Goal: Transaction & Acquisition: Purchase product/service

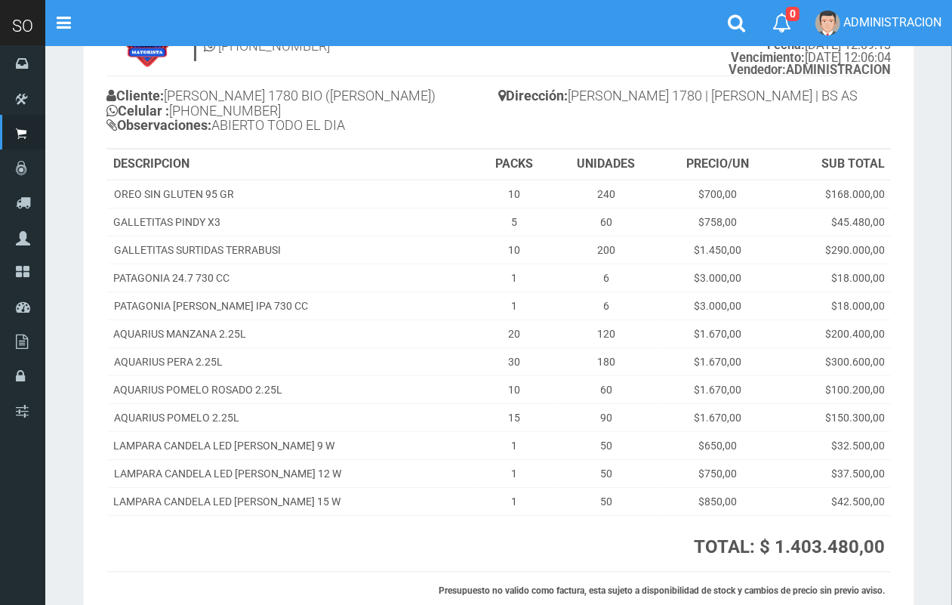
scroll to position [87, 0]
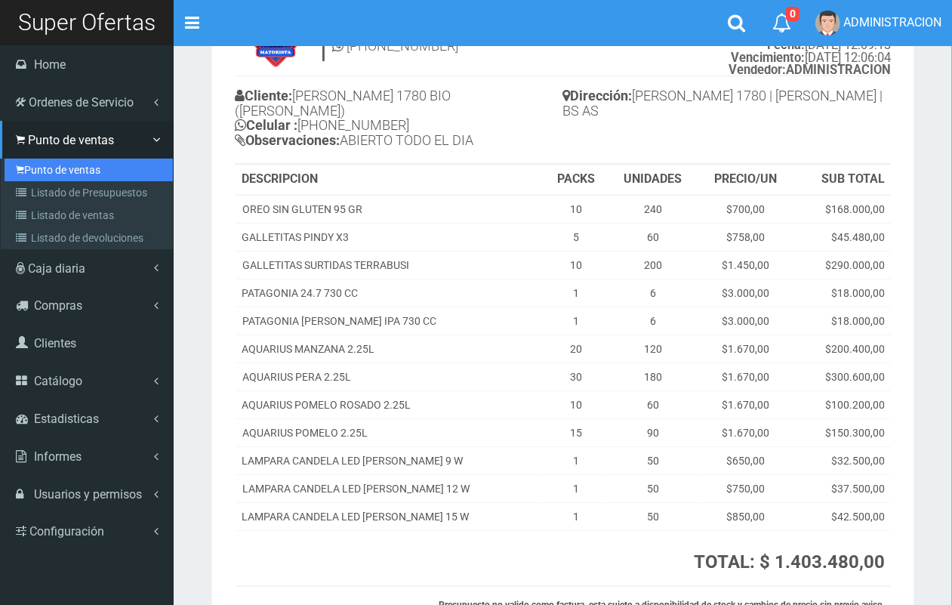
click at [40, 164] on link "Punto de ventas" at bounding box center [89, 170] width 168 height 23
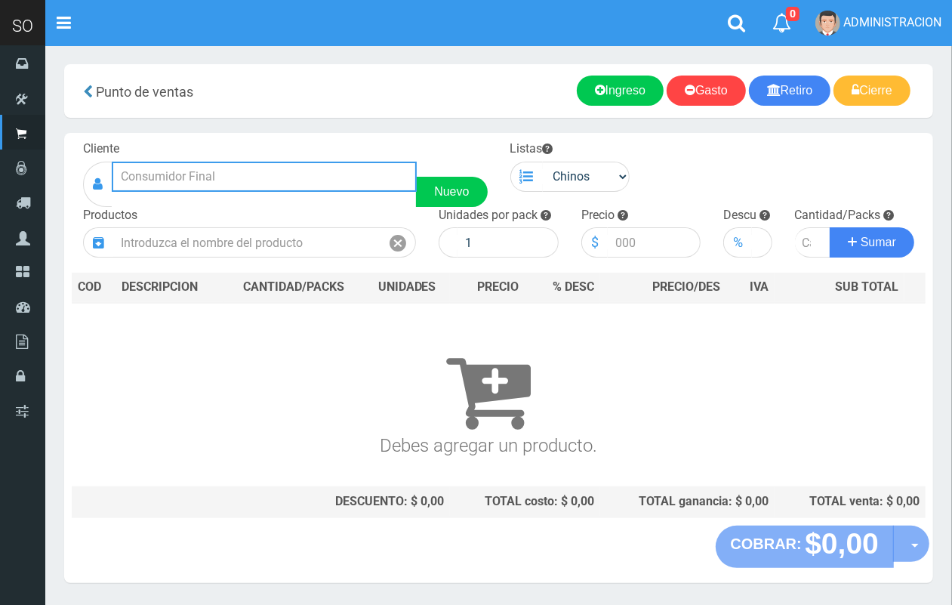
click at [216, 168] on input "text" at bounding box center [264, 177] width 305 height 30
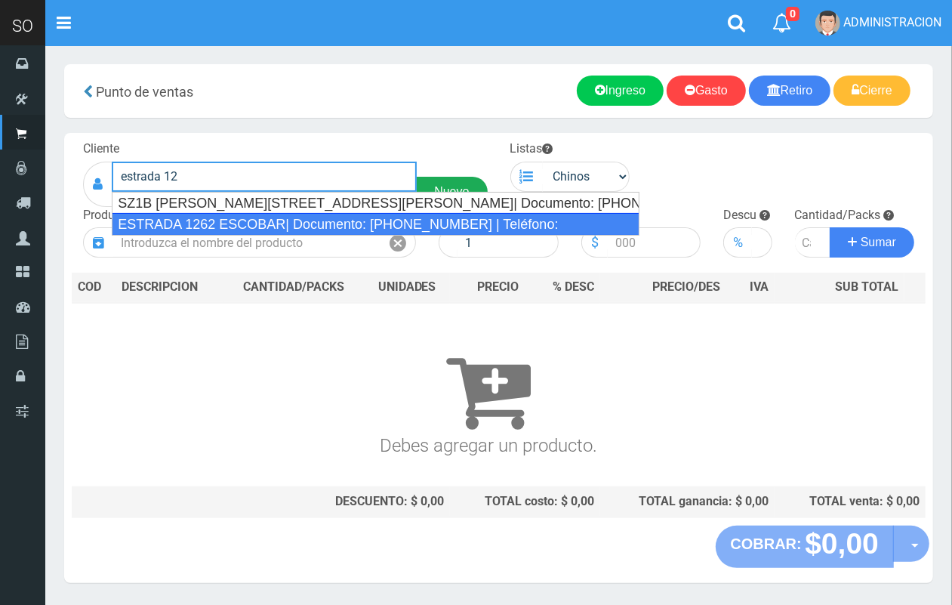
drag, startPoint x: 420, startPoint y: 227, endPoint x: 474, endPoint y: 205, distance: 58.6
click at [424, 223] on div "ESTRADA 1262 ESCOBAR| Documento: 45614783 | Teléfono:" at bounding box center [376, 224] width 528 height 23
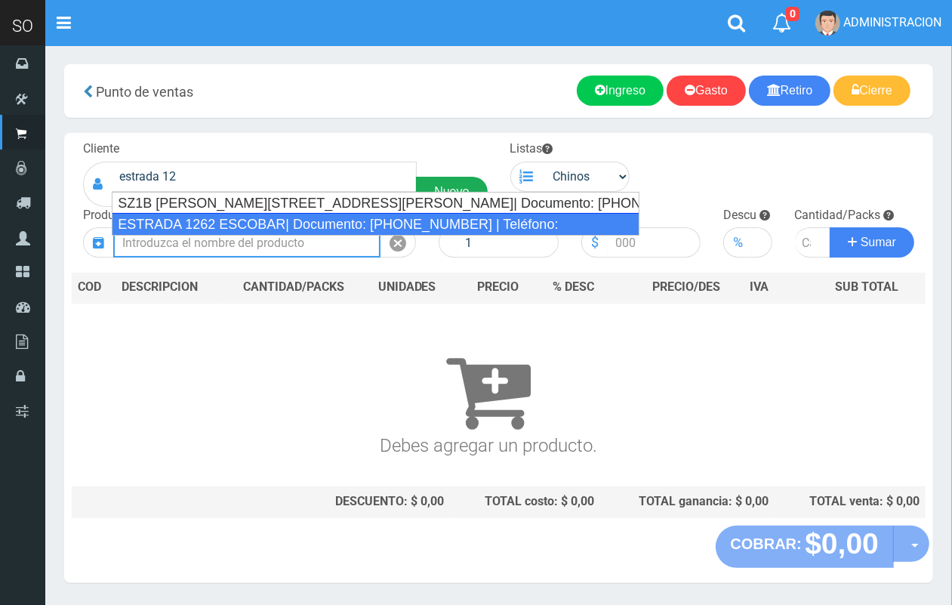
type input "ESTRADA 1262 ESCOBAR| Documento: 45614783 | Teléfono:"
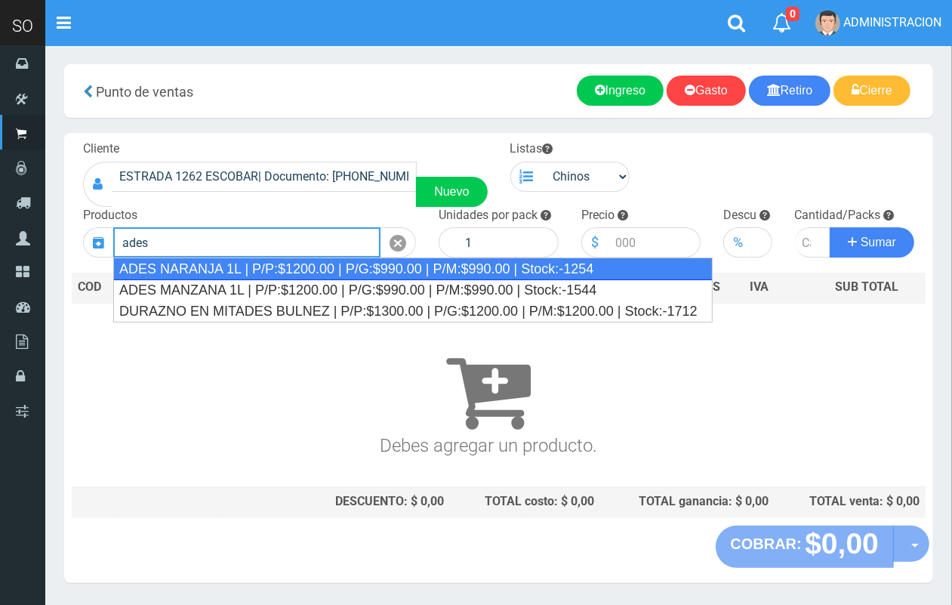
click at [322, 261] on div "ADES NARANJA 1L | P/P:$1200.00 | P/G:$990.00 | P/M:$990.00 | Stock:-1254" at bounding box center [413, 268] width 600 height 23
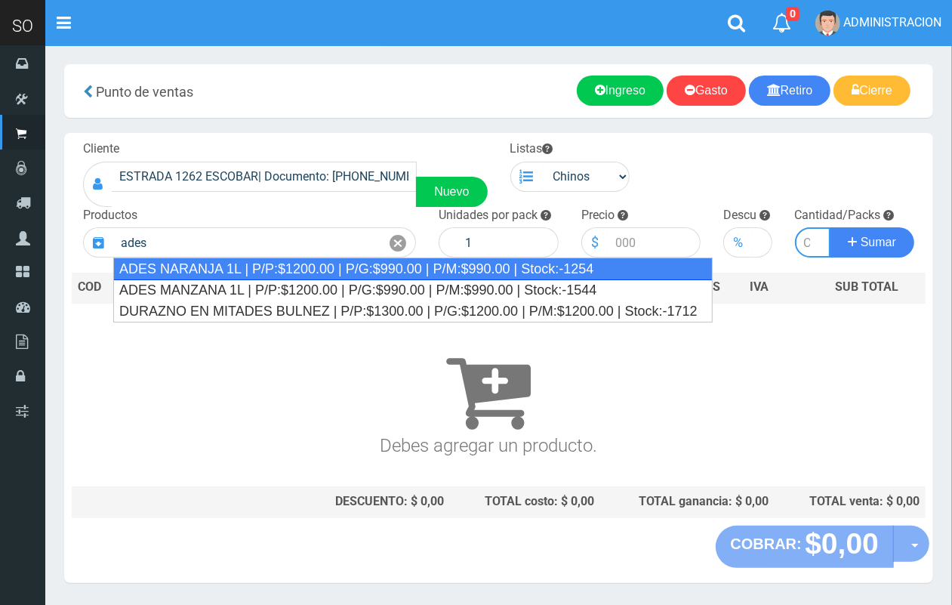
type input "ADES NARANJA 1L | P/P:$1200.00 | P/G:$990.00 | P/M:$990.00 | Stock:-1254"
type input "8"
type input "1200.00"
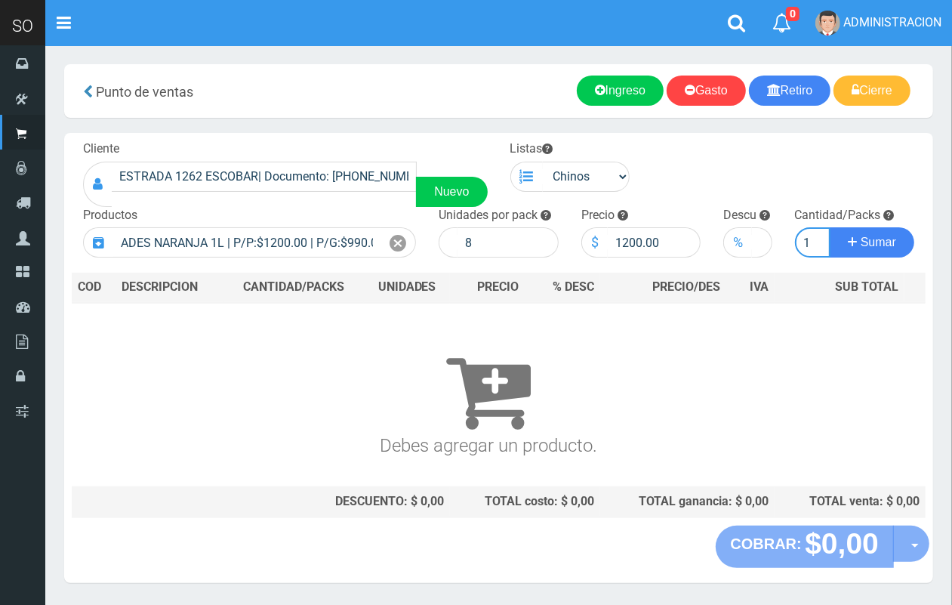
scroll to position [0, 2]
type input "1"
click at [830, 227] on button "Sumar" at bounding box center [872, 242] width 85 height 30
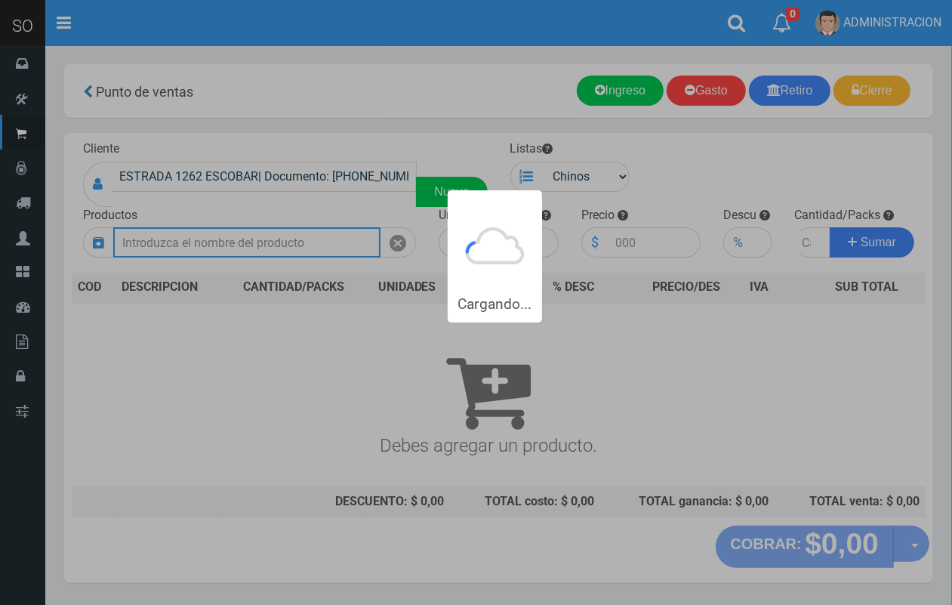
scroll to position [0, 0]
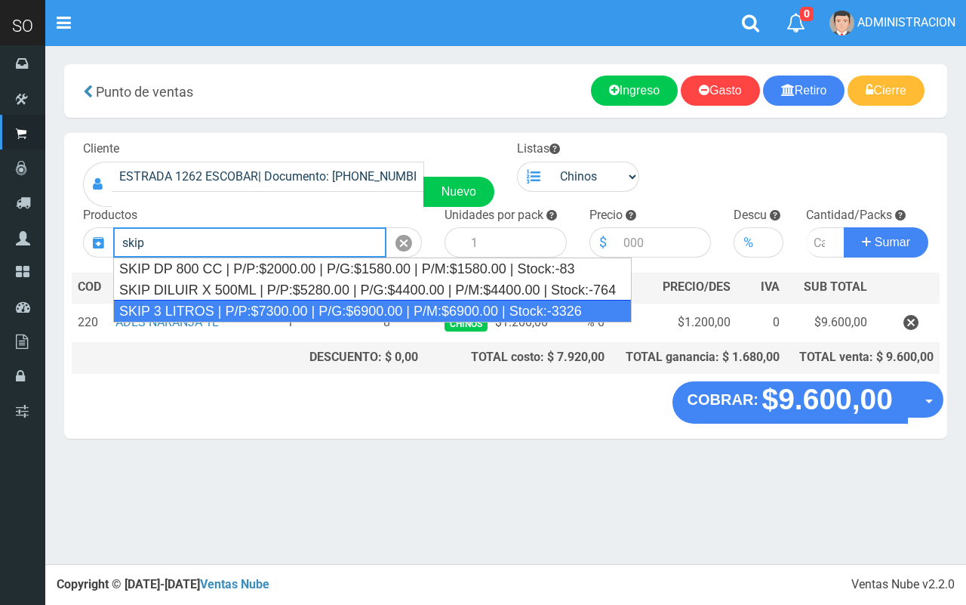
click at [368, 304] on div "SKIP 3 LITROS | P/P:$7300.00 | P/G:$6900.00 | P/M:$6900.00 | Stock:-3326" at bounding box center [372, 311] width 519 height 23
type input "SKIP 3 LITROS | P/P:$7300.00 | P/G:$6900.00 | P/M:$6900.00 | Stock:-3326"
type input "4"
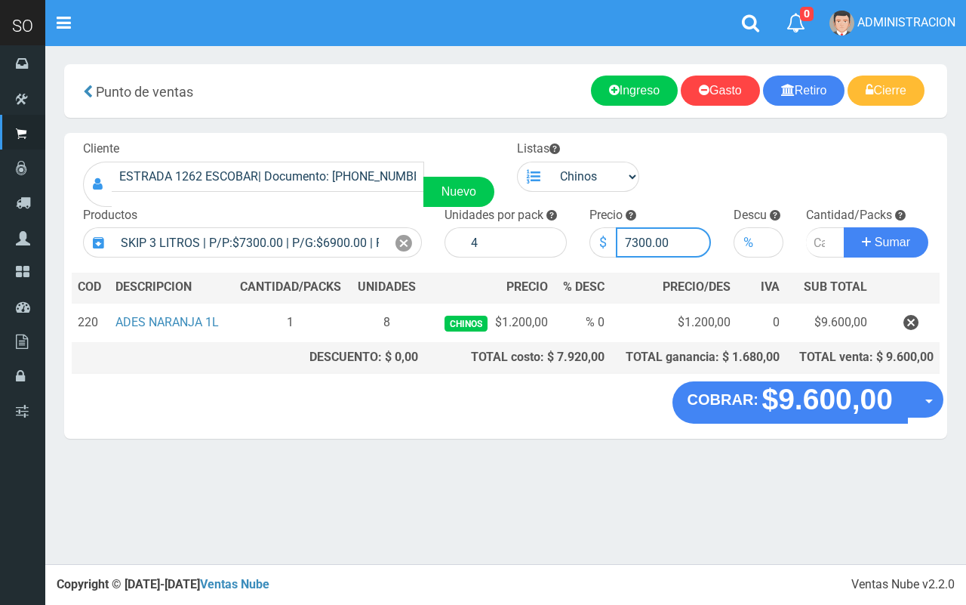
click at [637, 236] on input "7300.00" at bounding box center [664, 242] width 96 height 30
type input "7600.00"
click at [812, 242] on input "number" at bounding box center [825, 242] width 39 height 30
type input "1"
click at [844, 227] on button "Sumar" at bounding box center [886, 242] width 85 height 30
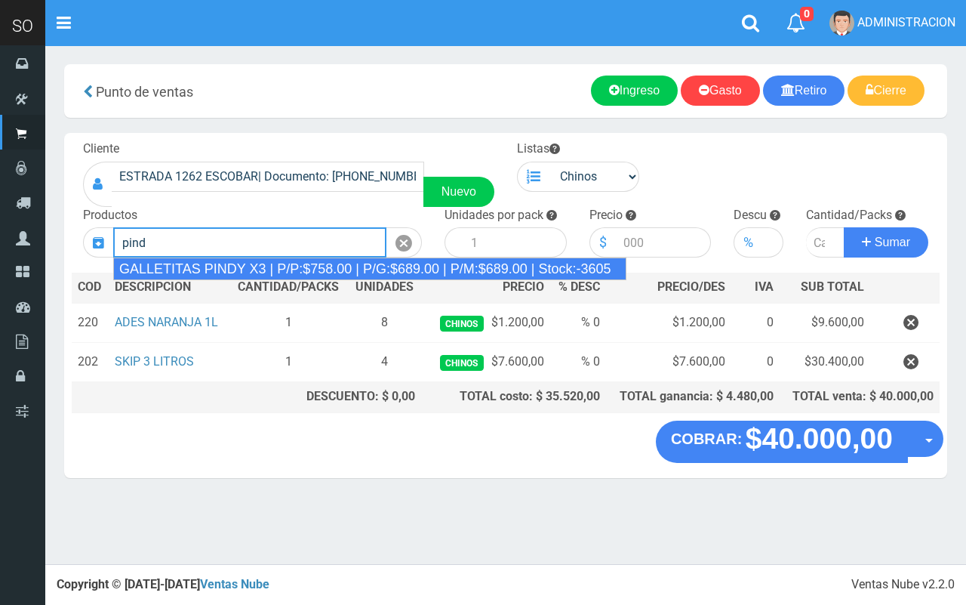
click at [329, 266] on div "GALLETITAS PINDY X3 | P/P:$758.00 | P/G:$689.00 | P/M:$689.00 | Stock:-3605" at bounding box center [369, 268] width 513 height 23
type input "GALLETITAS PINDY X3 | P/P:$758.00 | P/G:$689.00 | P/M:$689.00 | Stock:-3605"
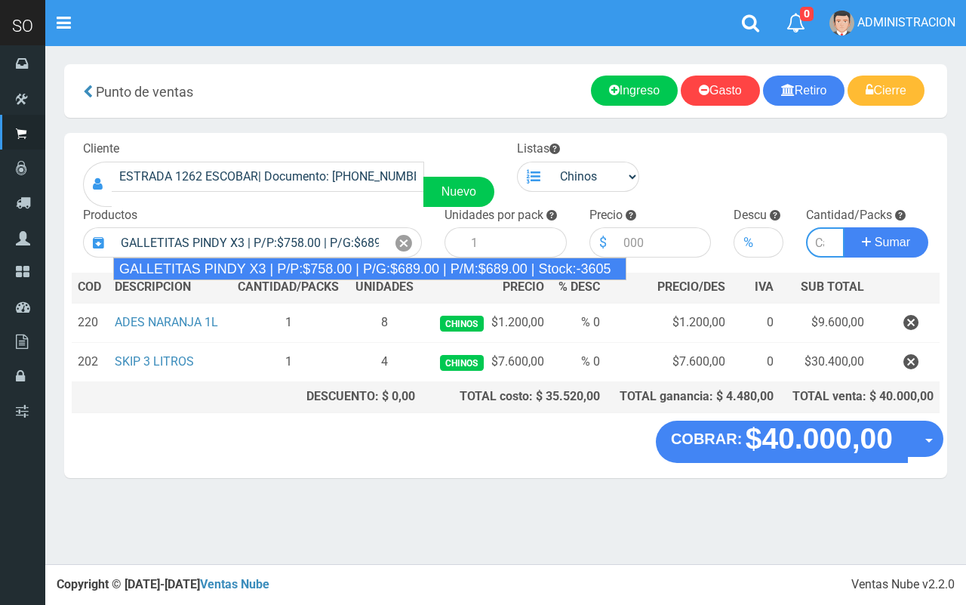
type input "12"
type input "758.00"
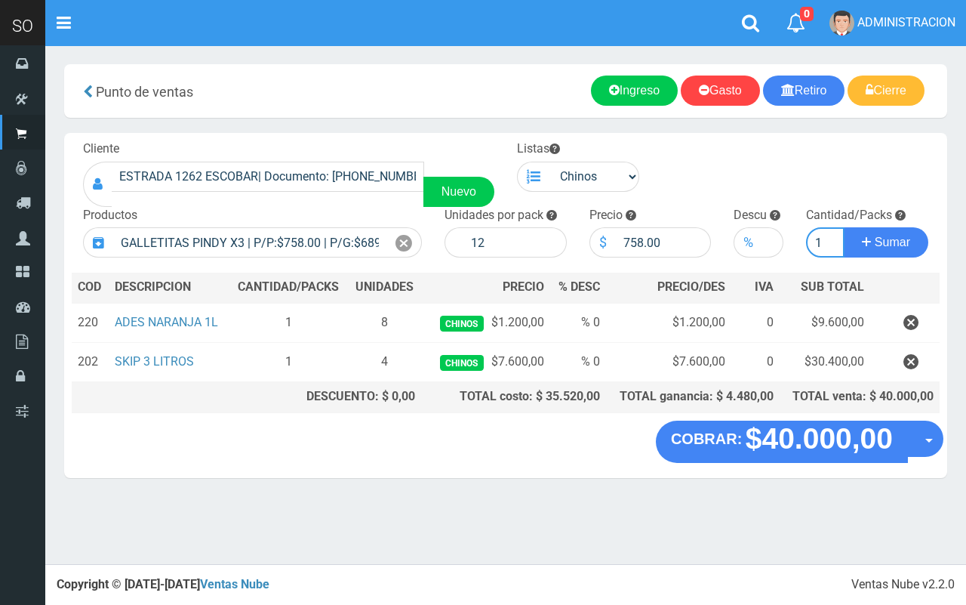
type input "1"
click at [844, 227] on button "Sumar" at bounding box center [886, 242] width 85 height 30
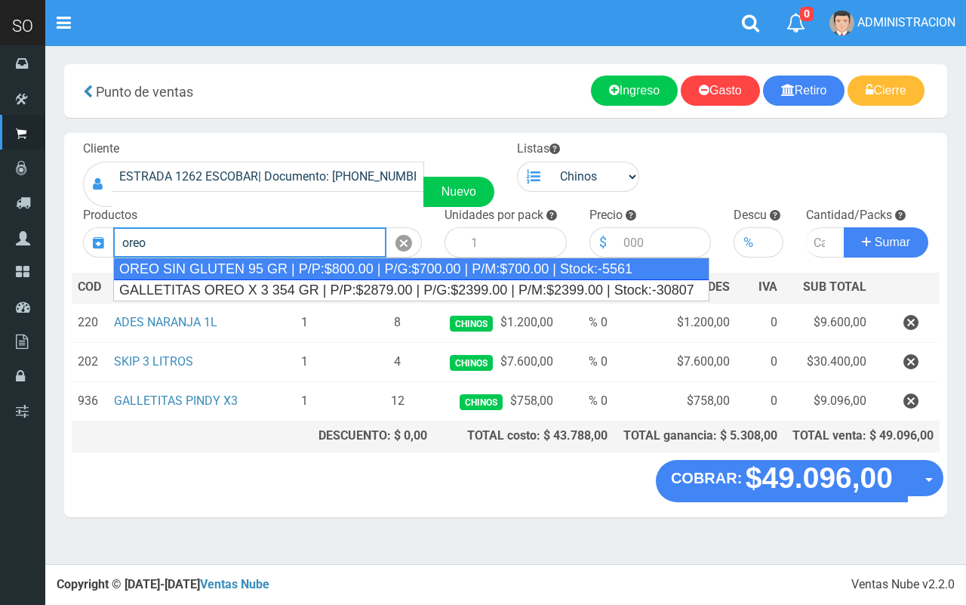
click at [254, 272] on div "OREO SIN GLUTEN 95 GR | P/P:$800.00 | P/G:$700.00 | P/M:$700.00 | Stock:-5561" at bounding box center [411, 268] width 596 height 23
type input "OREO SIN GLUTEN 95 GR | P/P:$800.00 | P/G:$700.00 | P/M:$700.00 | Stock:-5561"
type input "24"
type input "800.00"
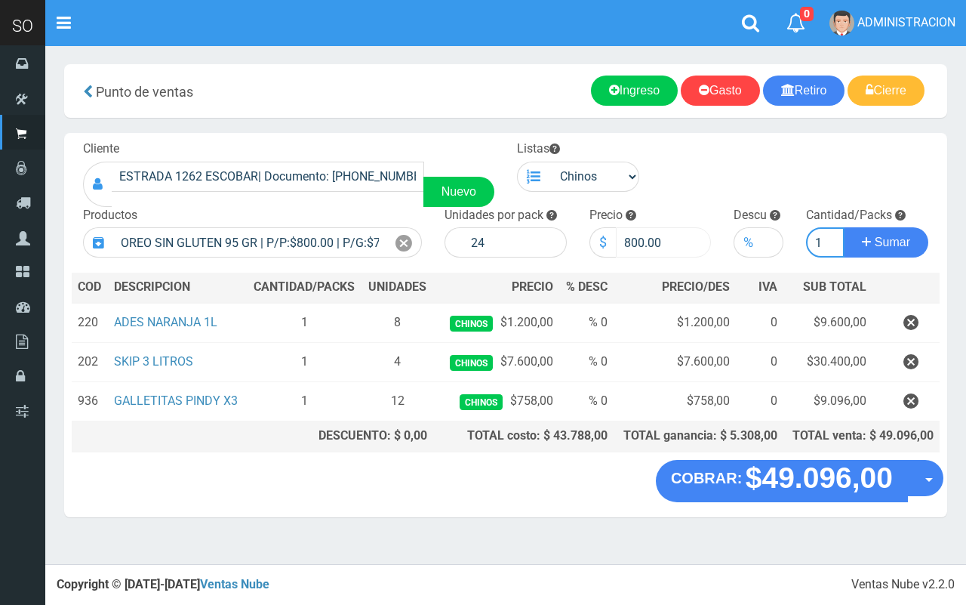
type input "1"
click at [844, 227] on button "Sumar" at bounding box center [886, 242] width 85 height 30
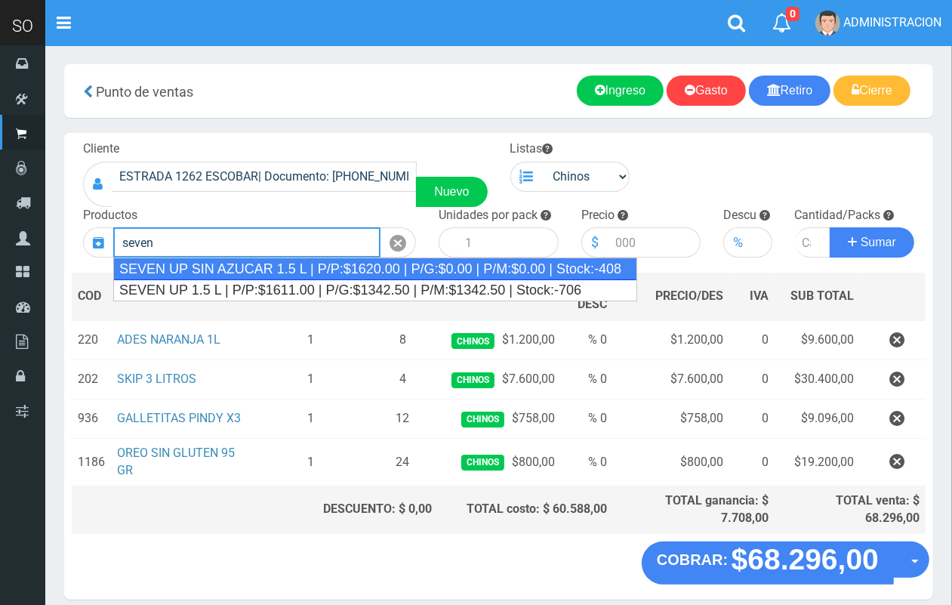
click at [338, 267] on div "SEVEN UP SIN AZUCAR 1.5 L | P/P:$1620.00 | P/G:$0.00 | P/M:$0.00 | Stock:-408" at bounding box center [375, 268] width 524 height 23
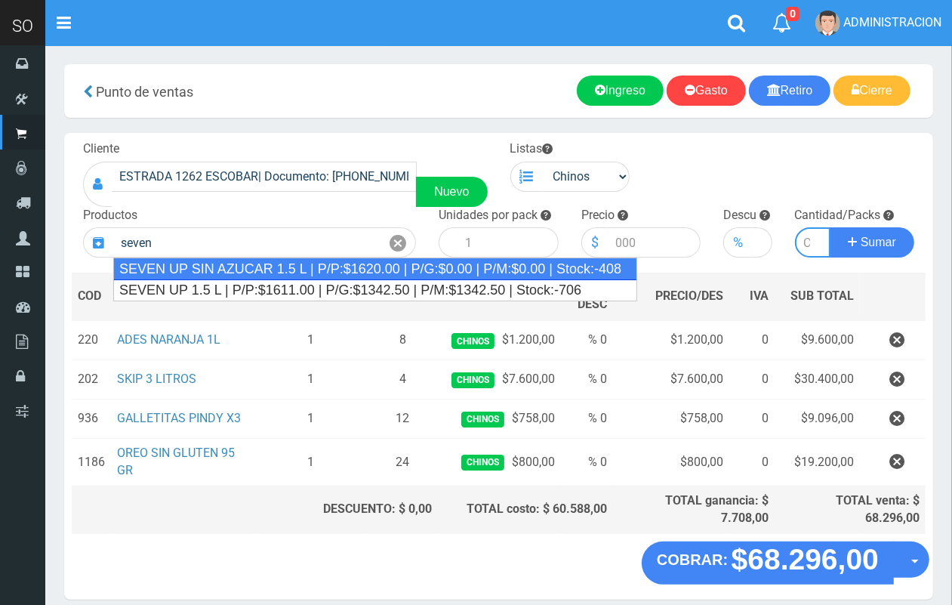
type input "SEVEN UP SIN AZUCAR 1.5 L | P/P:$1620.00 | P/G:$0.00 | P/M:$0.00 | Stock:-408"
type input "6"
type input "1620.00"
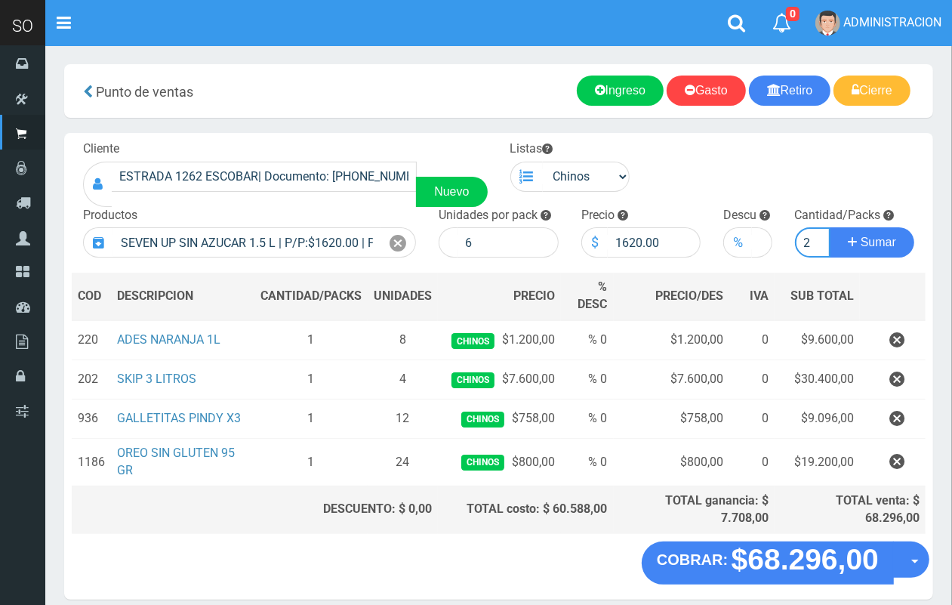
scroll to position [0, 2]
type input "2"
click at [830, 227] on button "Sumar" at bounding box center [872, 242] width 85 height 30
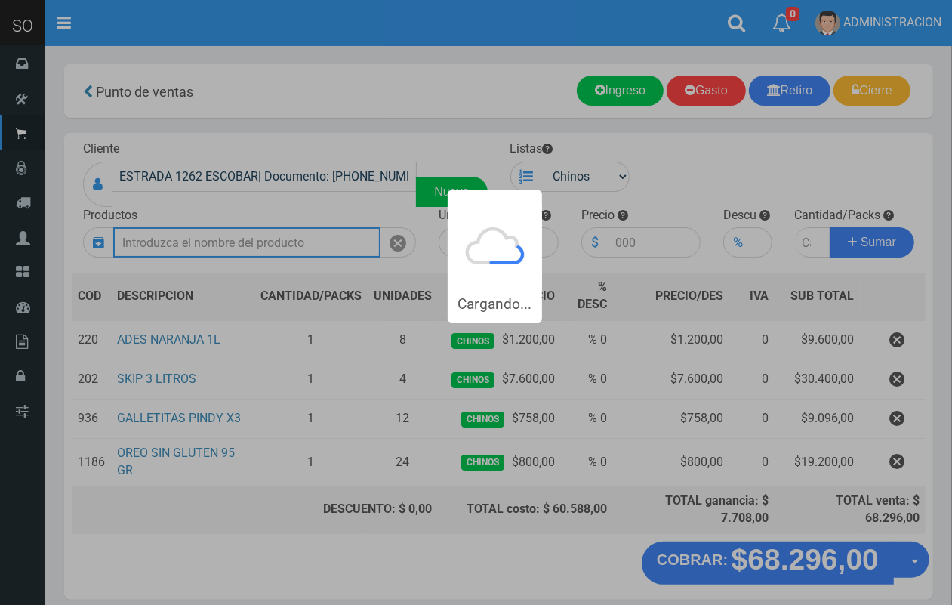
scroll to position [0, 0]
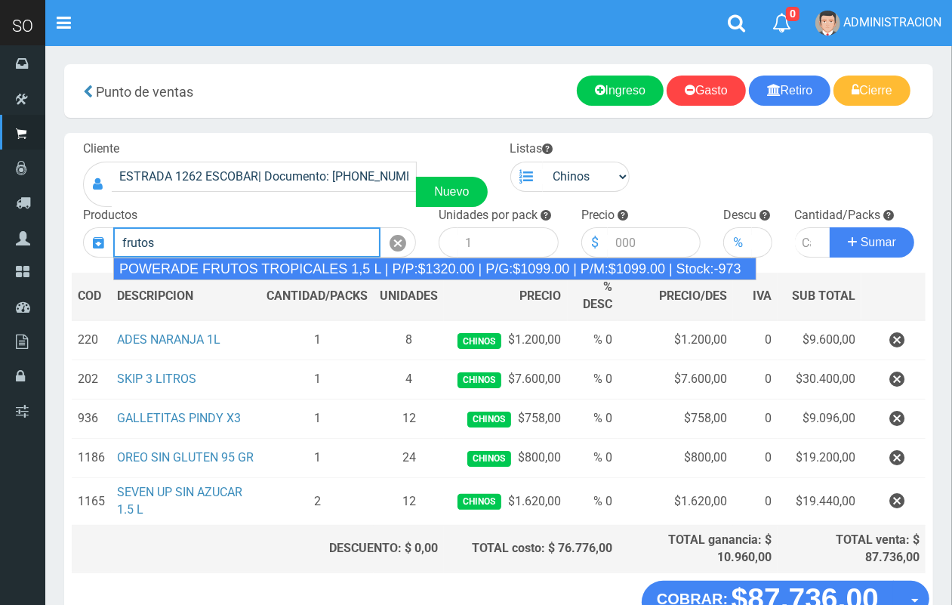
click at [319, 276] on div "POWERADE FRUTOS TROPICALES 1,5 L | P/P:$1320.00 | P/G:$1099.00 | P/M:$1099.00 |…" at bounding box center [434, 268] width 643 height 23
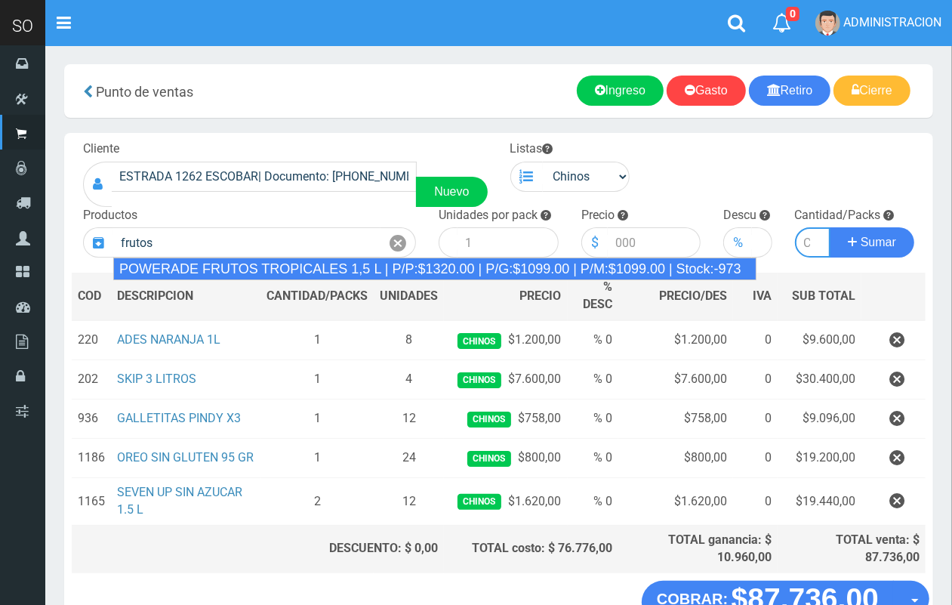
type input "POWERADE FRUTOS TROPICALES 1,5 L | P/P:$1320.00 | P/G:$1099.00 | P/M:$1099.00 |…"
type input "4"
type input "1320.00"
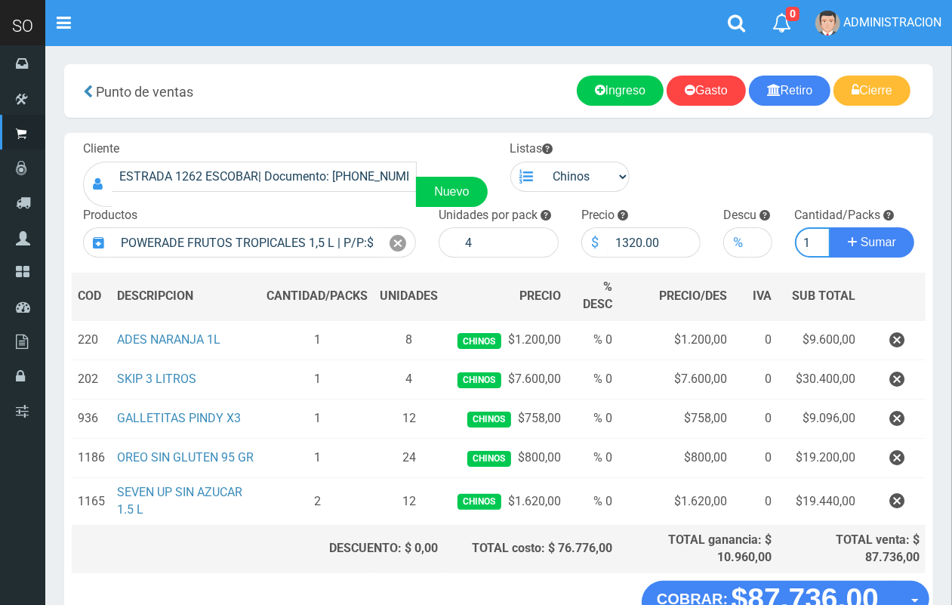
scroll to position [0, 2]
type input "1"
click at [830, 227] on button "Sumar" at bounding box center [872, 242] width 85 height 30
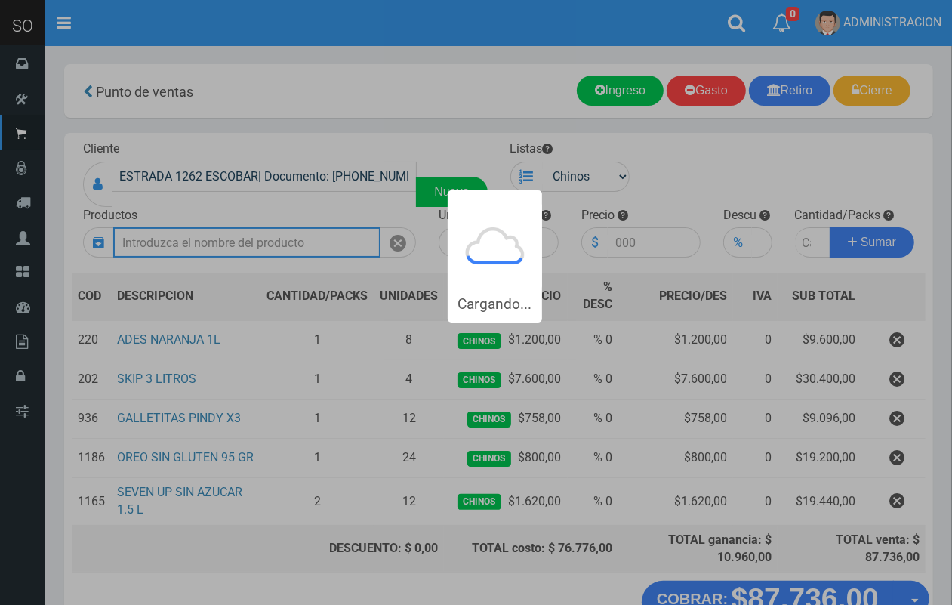
scroll to position [0, 0]
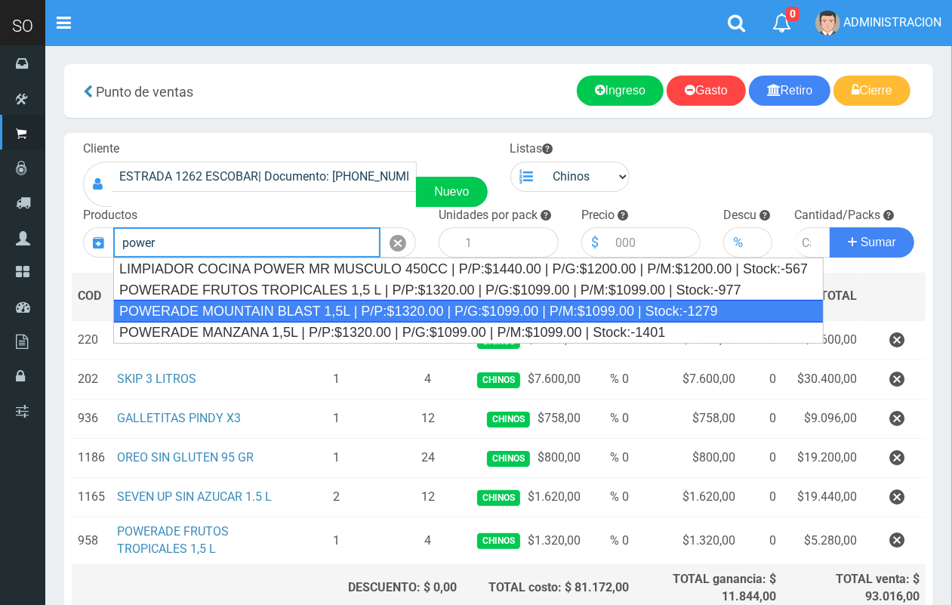
click at [390, 314] on div "POWERADE MOUNTAIN BLAST 1,5L | P/P:$1320.00 | P/G:$1099.00 | P/M:$1099.00 | Sto…" at bounding box center [468, 311] width 711 height 23
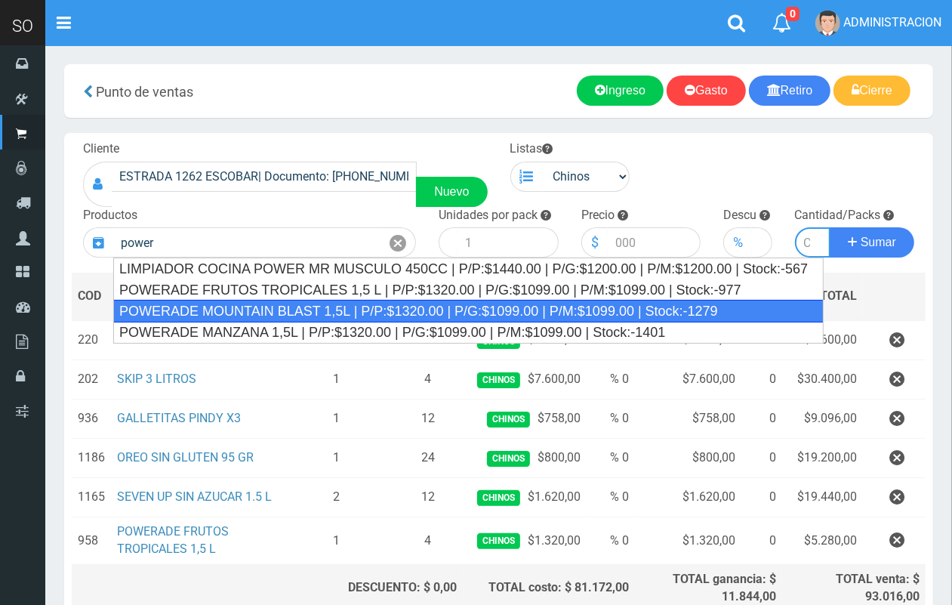
type input "POWERADE MOUNTAIN BLAST 1,5L | P/P:$1320.00 | P/G:$1099.00 | P/M:$1099.00 | Sto…"
type input "4"
type input "1320.00"
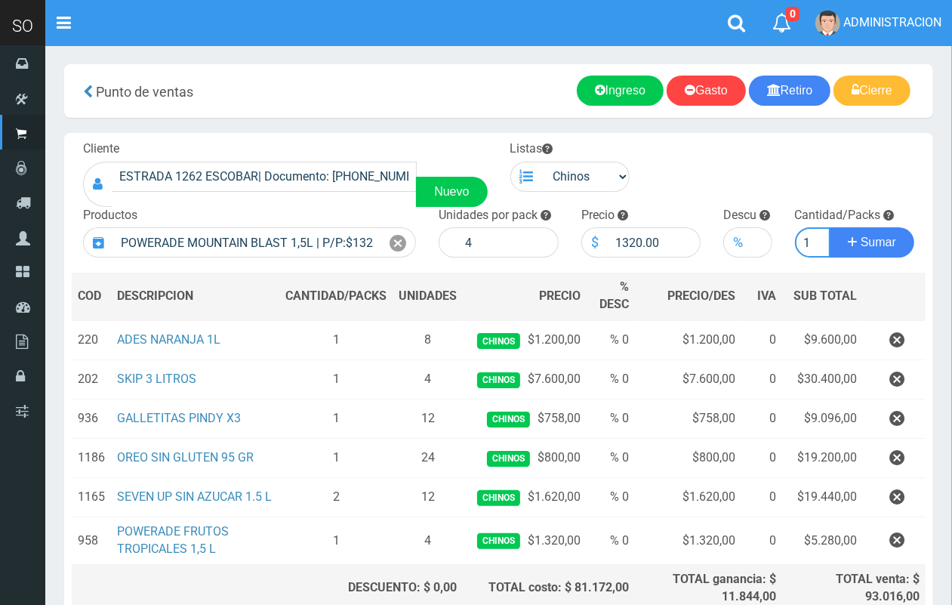
scroll to position [0, 2]
type input "1"
click at [830, 227] on button "Sumar" at bounding box center [872, 242] width 85 height 30
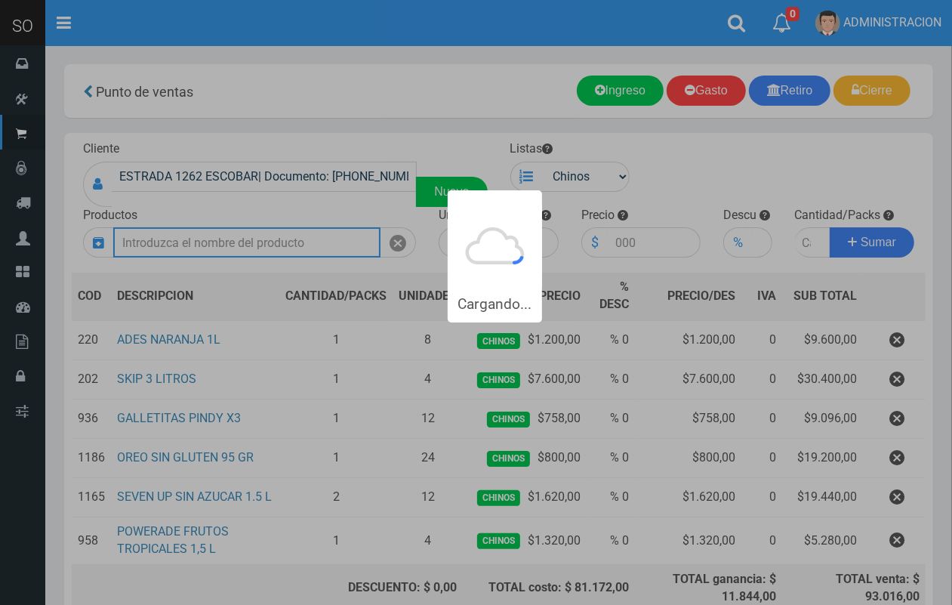
scroll to position [0, 0]
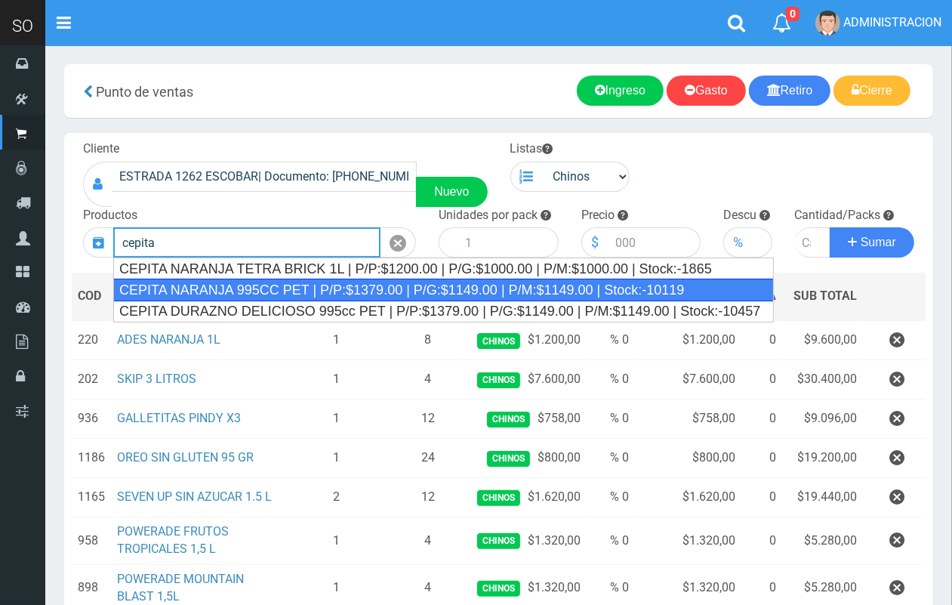
click at [398, 284] on div "CEPITA NARANJA 995CC PET | P/P:$1379.00 | P/G:$1149.00 | P/M:$1149.00 | Stock:-…" at bounding box center [443, 290] width 661 height 23
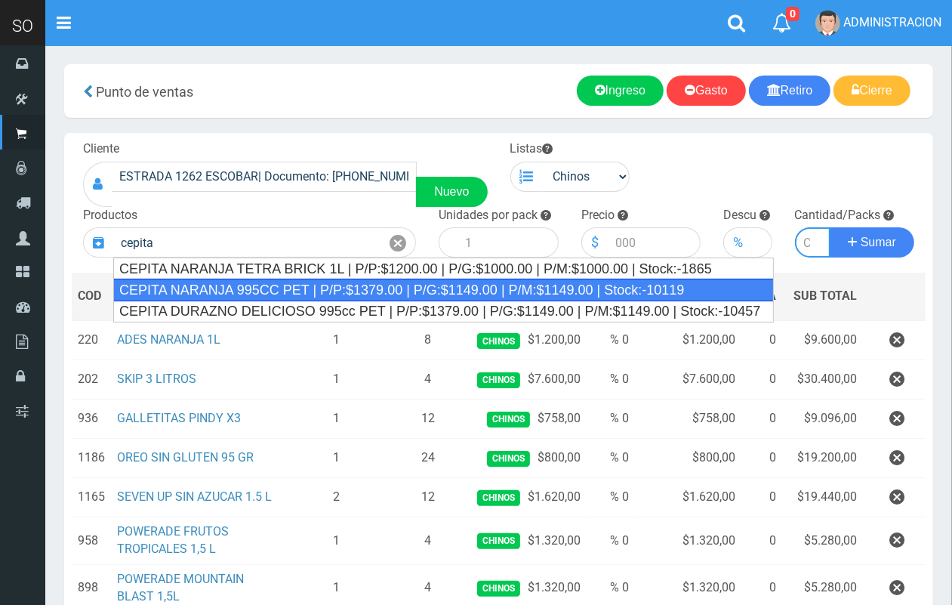
type input "CEPITA NARANJA 995CC PET | P/P:$1379.00 | P/G:$1149.00 | P/M:$1149.00 | Stock:-…"
type input "6"
type input "1379.00"
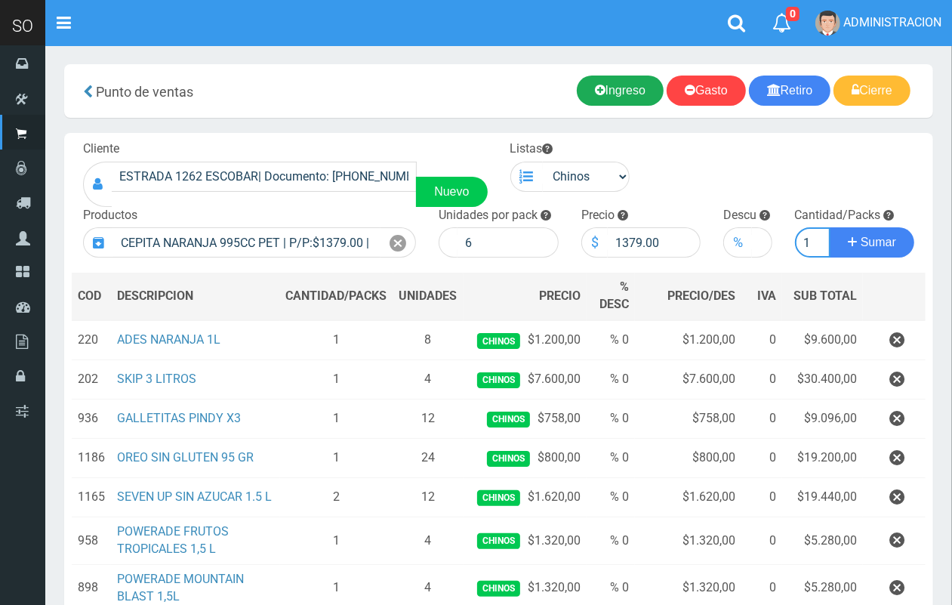
scroll to position [0, 2]
type input "1"
click at [830, 227] on button "Sumar" at bounding box center [872, 242] width 85 height 30
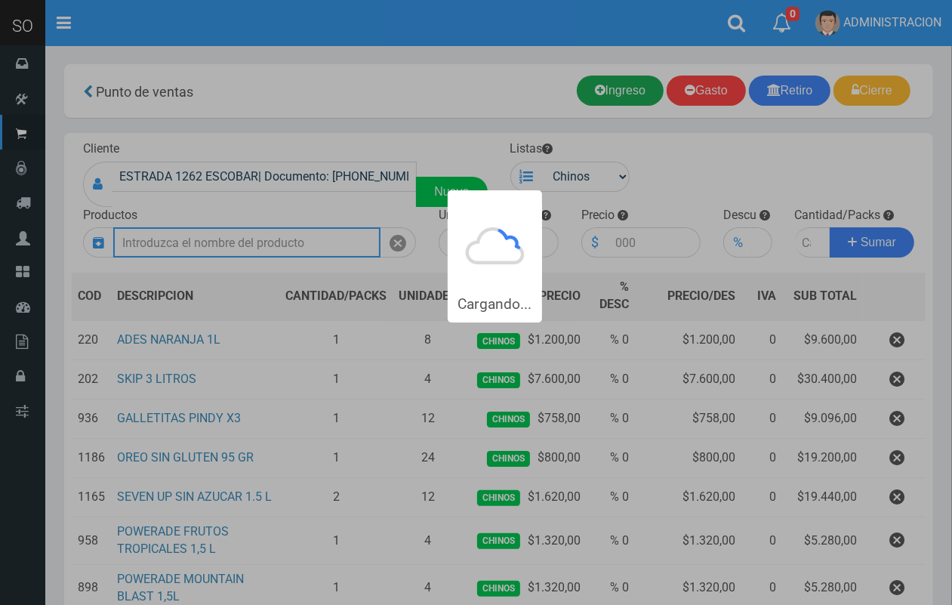
scroll to position [0, 0]
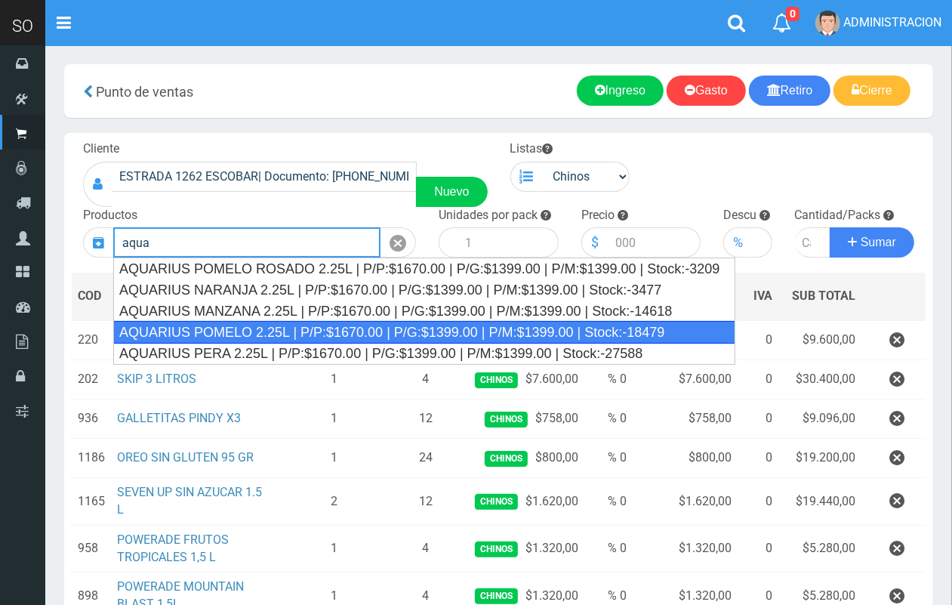
click at [272, 334] on div "AQUARIUS POMELO 2.25L | P/P:$1670.00 | P/G:$1399.00 | P/M:$1399.00 | Stock:-184…" at bounding box center [424, 332] width 622 height 23
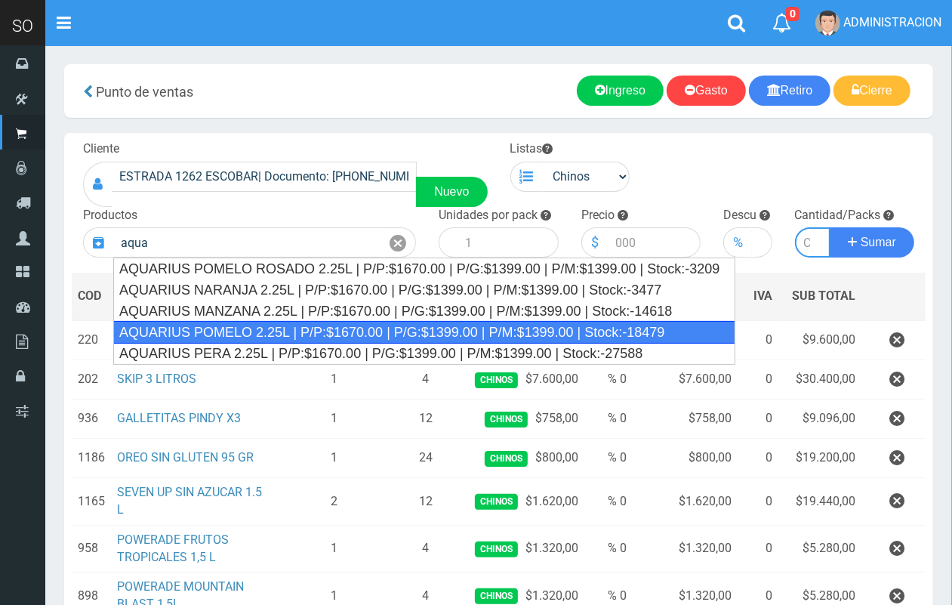
type input "AQUARIUS POMELO 2.25L | P/P:$1670.00 | P/G:$1399.00 | P/M:$1399.00 | Stock:-184…"
type input "6"
type input "1670.00"
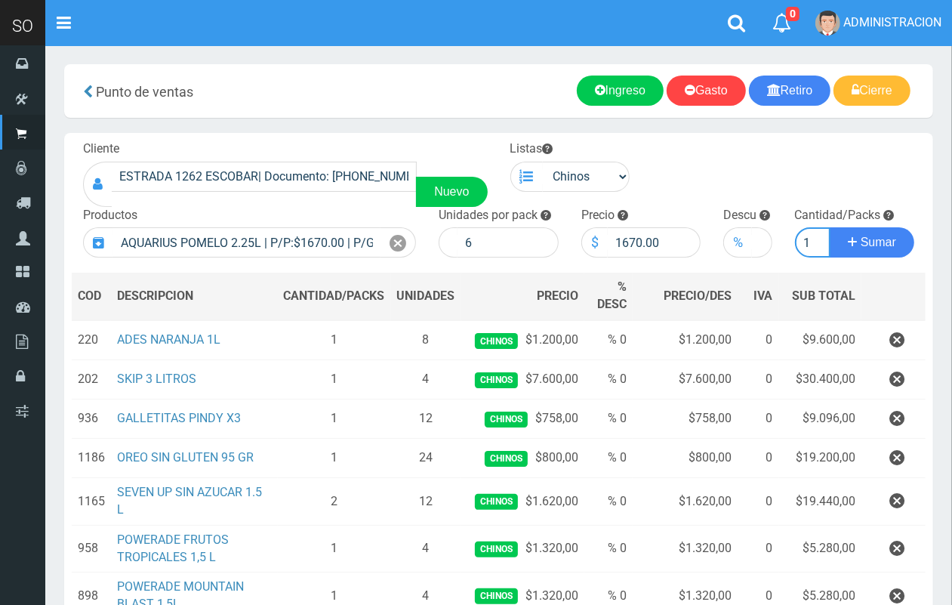
scroll to position [0, 2]
type input "1"
click at [830, 227] on button "Sumar" at bounding box center [872, 242] width 85 height 30
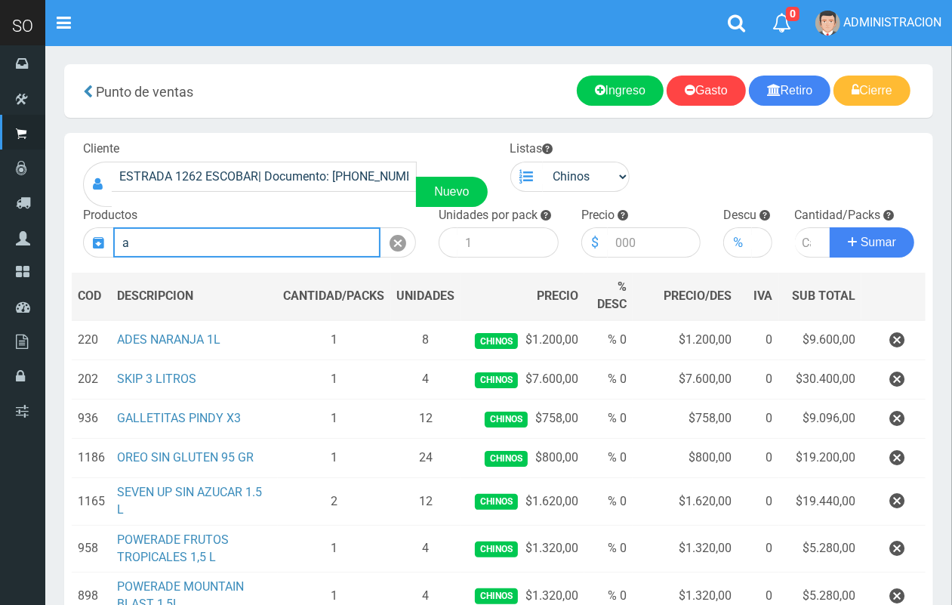
scroll to position [0, 0]
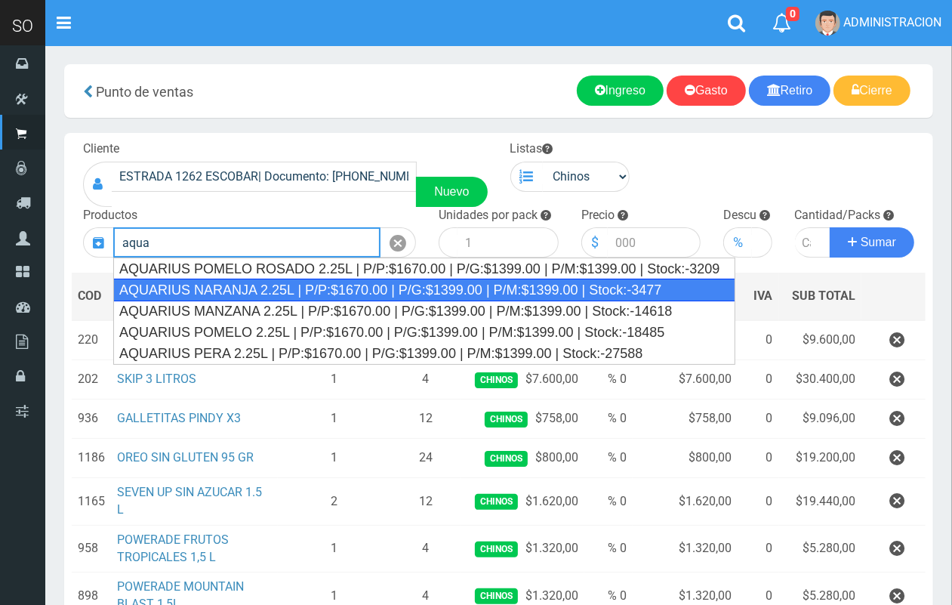
click at [277, 285] on div "AQUARIUS NARANJA 2.25L | P/P:$1670.00 | P/G:$1399.00 | P/M:$1399.00 | Stock:-34…" at bounding box center [424, 290] width 622 height 23
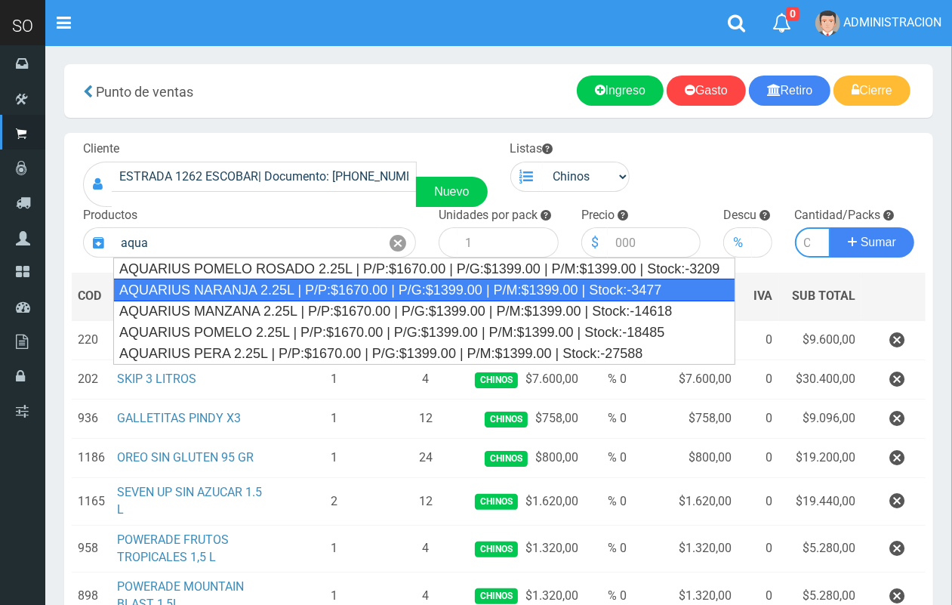
type input "AQUARIUS NARANJA 2.25L | P/P:$1670.00 | P/G:$1399.00 | P/M:$1399.00 | Stock:-34…"
type input "6"
type input "1670.00"
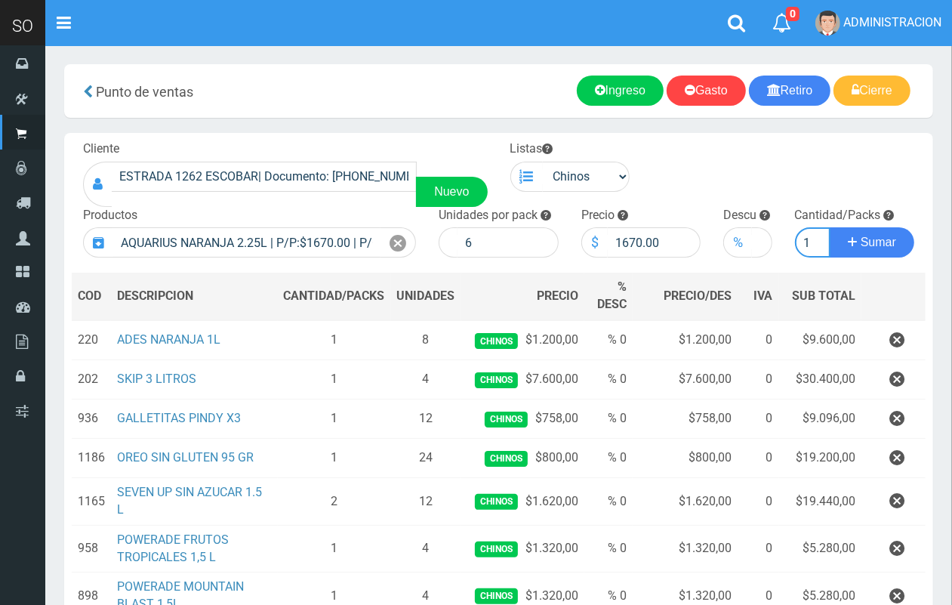
scroll to position [0, 2]
type input "1"
click at [830, 227] on button "Sumar" at bounding box center [872, 242] width 85 height 30
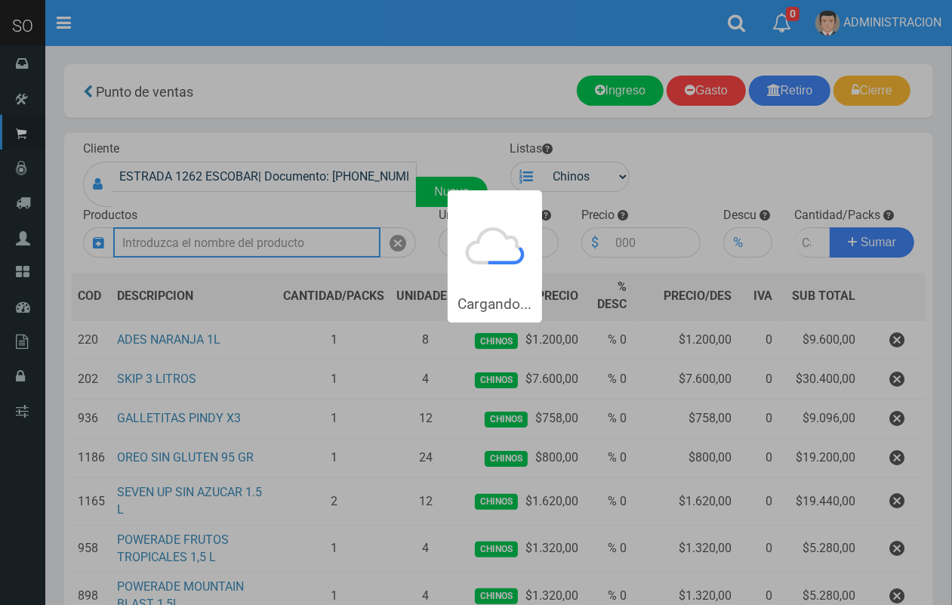
scroll to position [0, 0]
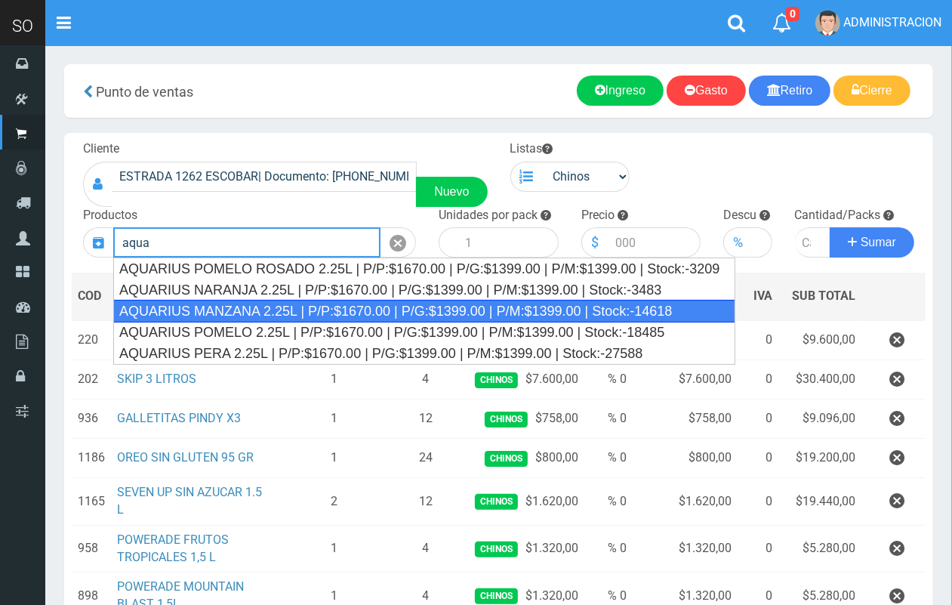
click at [281, 307] on div "AQUARIUS MANZANA 2.25L | P/P:$1670.00 | P/G:$1399.00 | P/M:$1399.00 | Stock:-14…" at bounding box center [424, 311] width 622 height 23
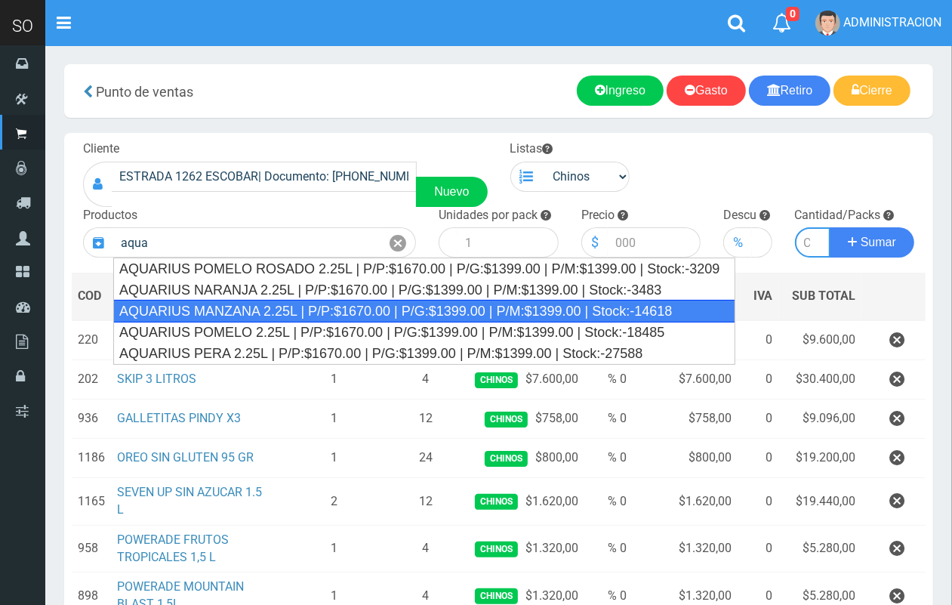
type input "AQUARIUS MANZANA 2.25L | P/P:$1670.00 | P/G:$1399.00 | P/M:$1399.00 | Stock:-14…"
type input "6"
type input "1670.00"
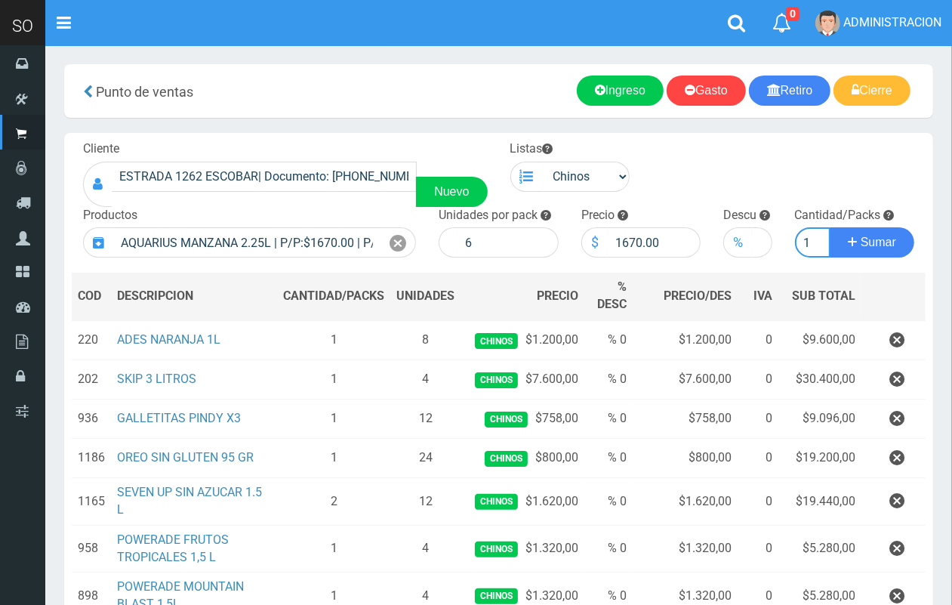
scroll to position [0, 2]
type input "1"
click at [830, 227] on button "Sumar" at bounding box center [872, 242] width 85 height 30
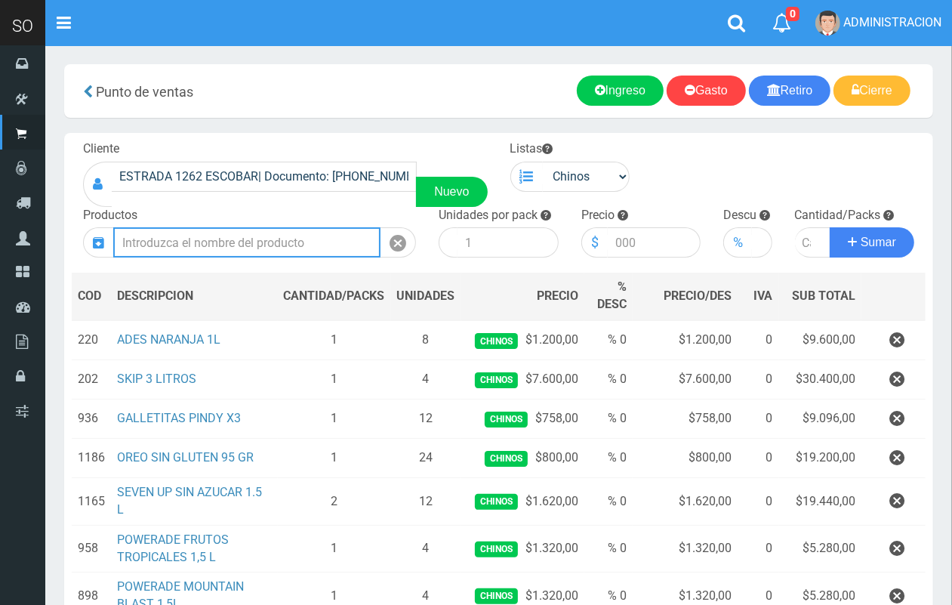
scroll to position [0, 0]
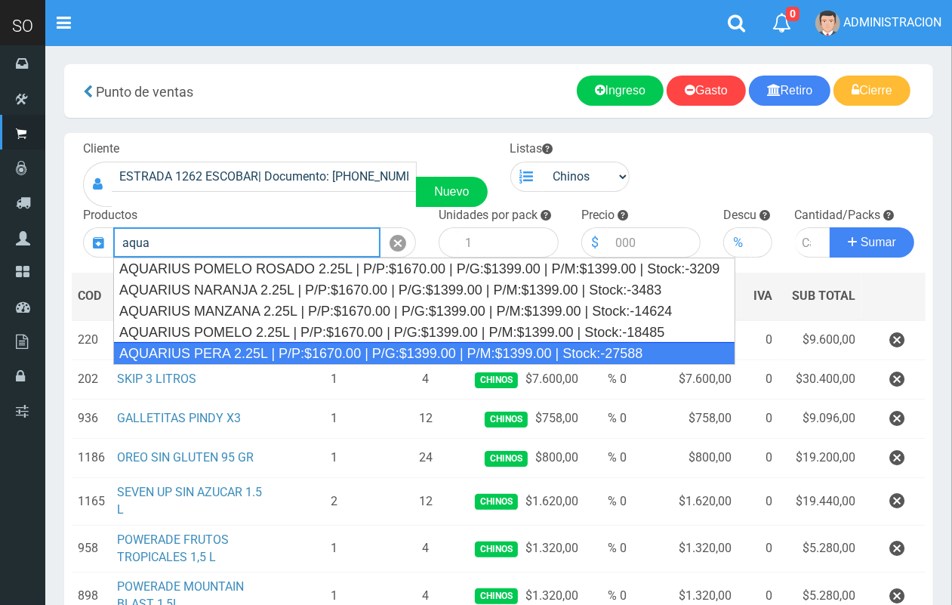
click at [334, 346] on div "AQUARIUS PERA 2.25L | P/P:$1670.00 | P/G:$1399.00 | P/M:$1399.00 | Stock:-27588" at bounding box center [424, 353] width 622 height 23
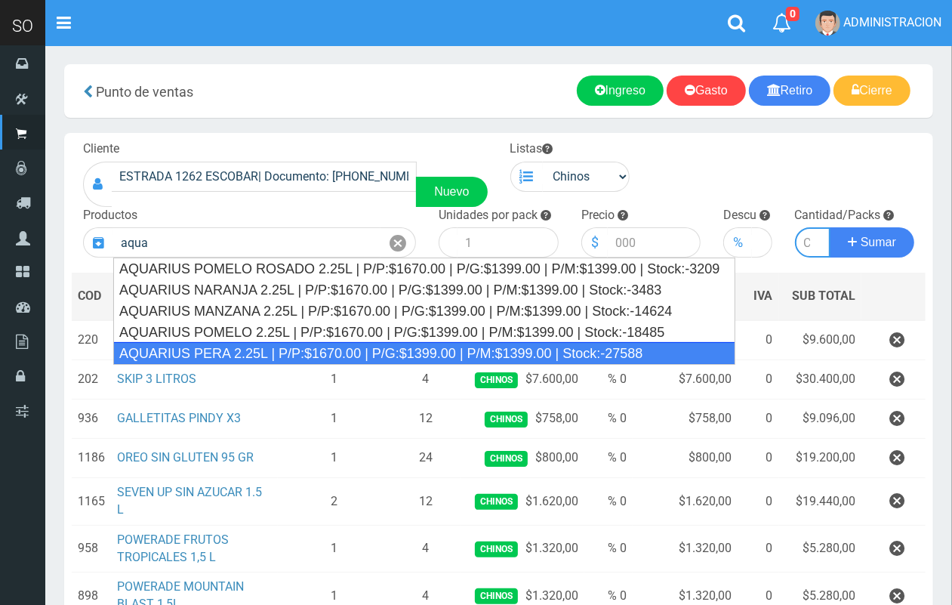
type input "AQUARIUS PERA 2.25L | P/P:$1670.00 | P/G:$1399.00 | P/M:$1399.00 | Stock:-27588"
type input "6"
type input "1670.00"
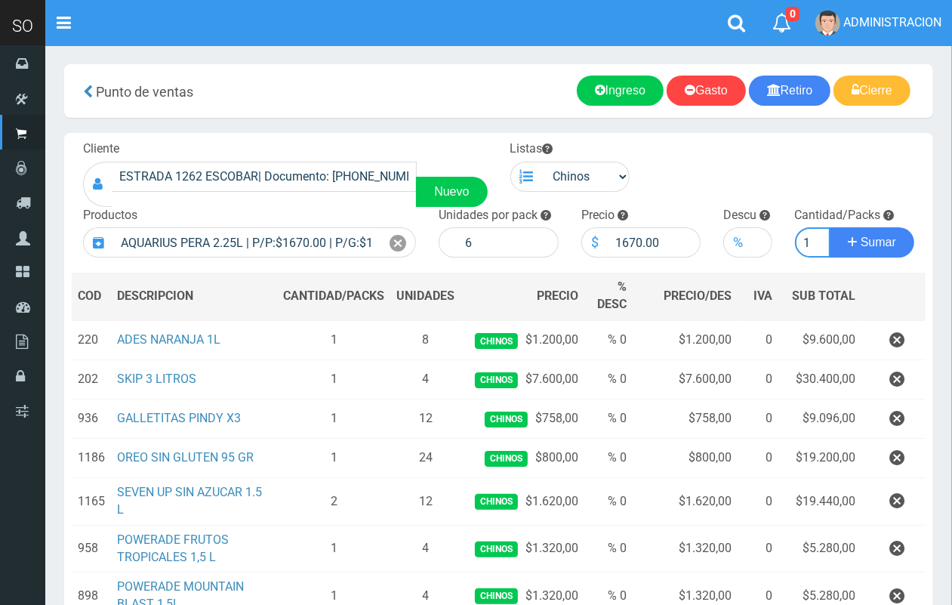
scroll to position [0, 2]
type input "1"
click at [830, 227] on button "Sumar" at bounding box center [872, 242] width 85 height 30
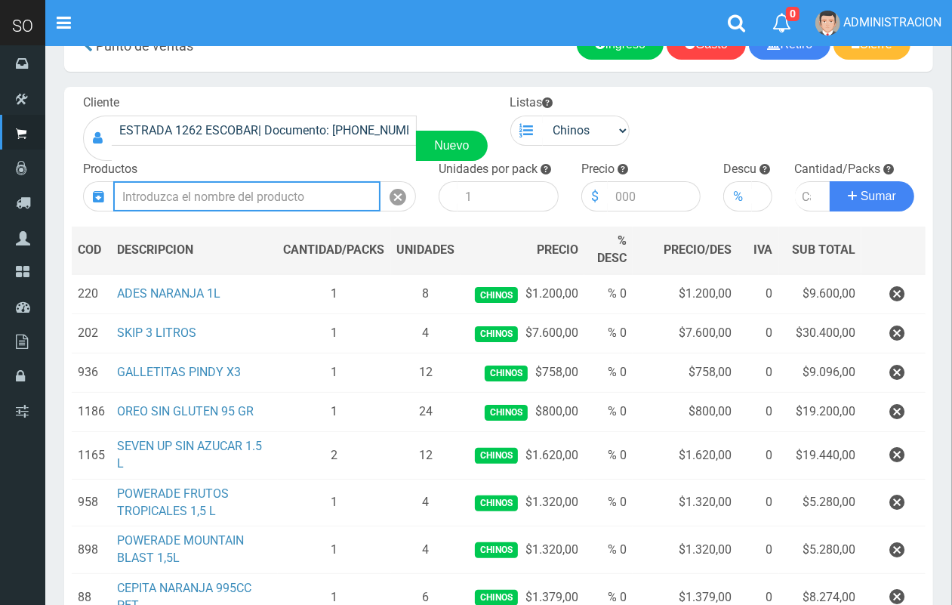
scroll to position [39, 0]
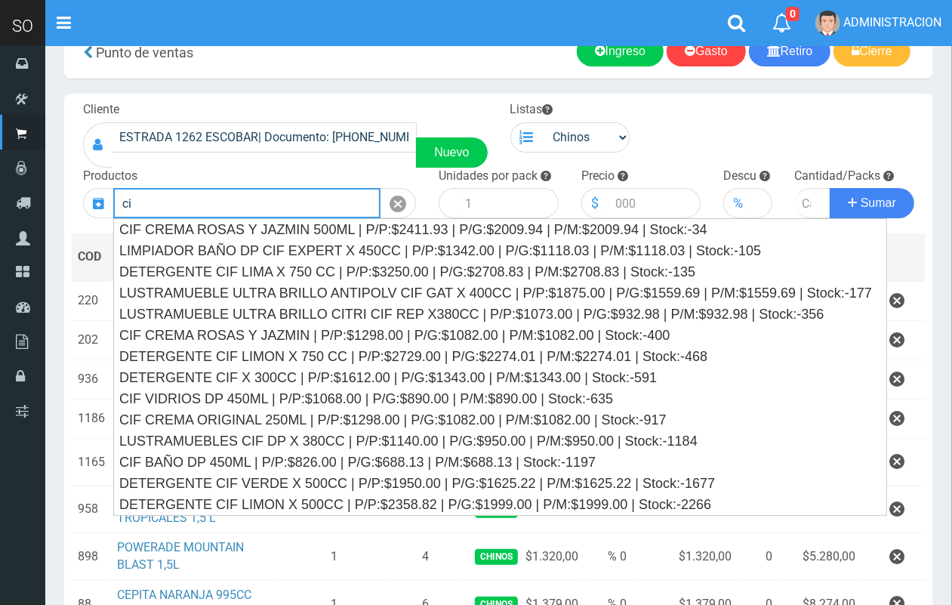
type input "c"
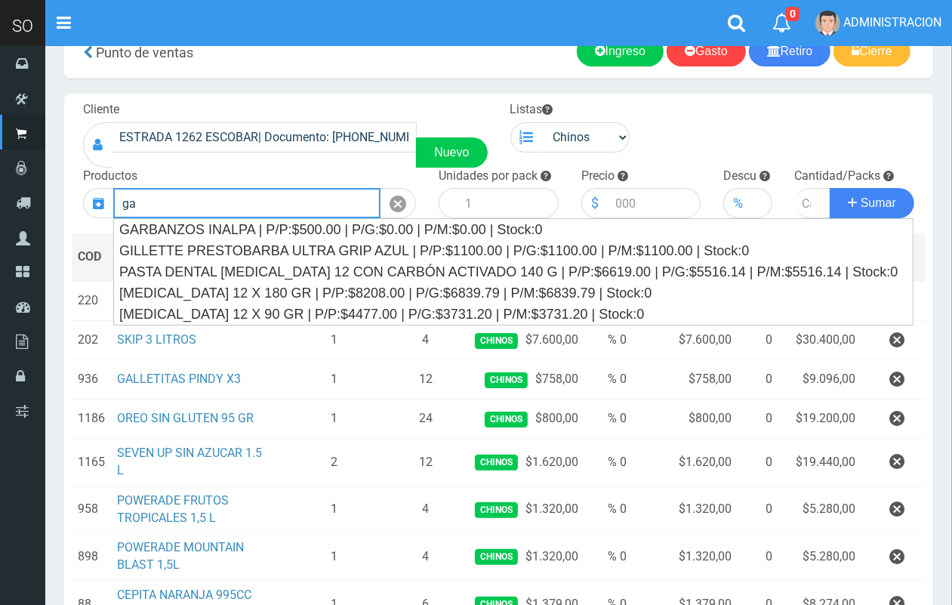
type input "g"
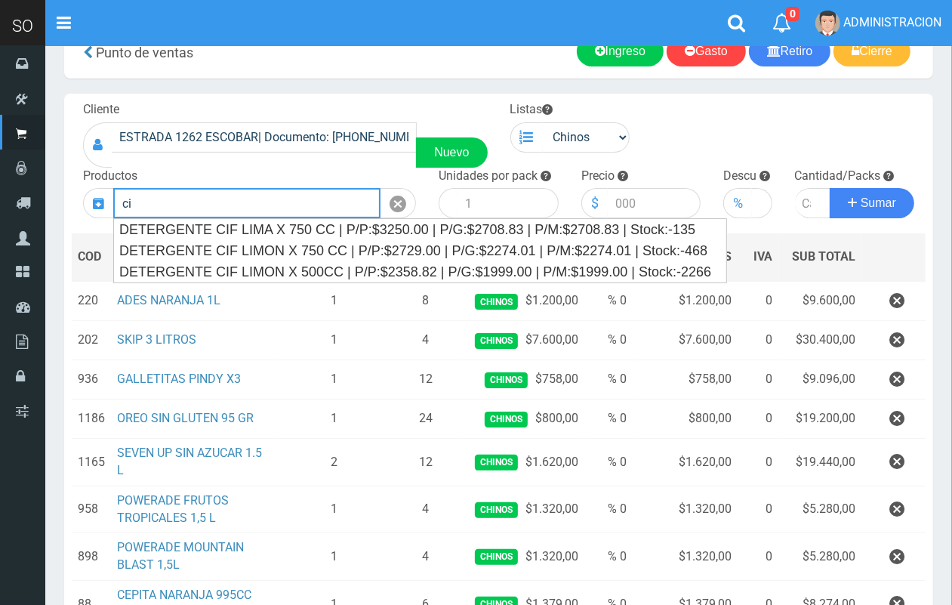
type input "c"
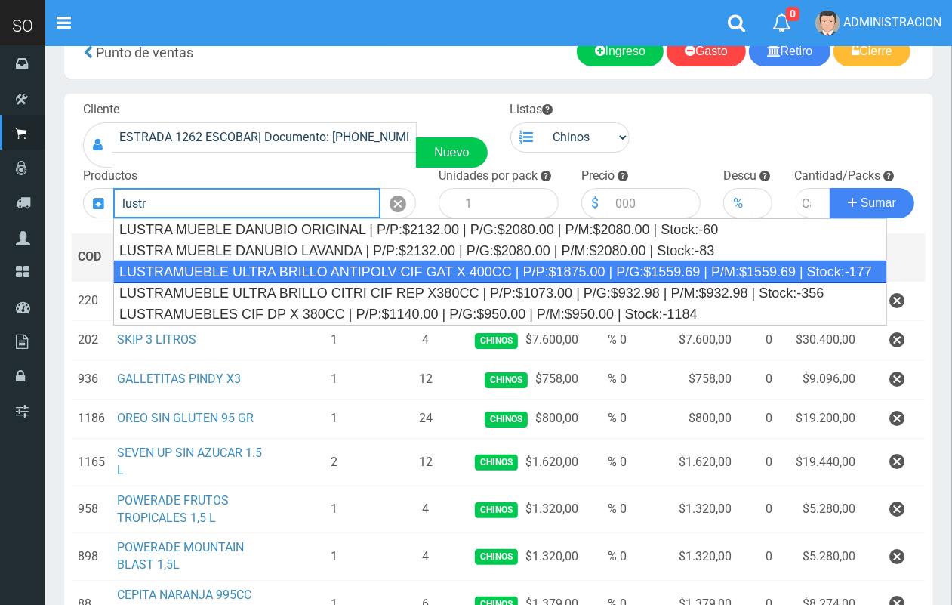
drag, startPoint x: 421, startPoint y: 268, endPoint x: 429, endPoint y: 268, distance: 8.3
click at [421, 268] on div "LUSTRAMUEBLE ULTRA BRILLO ANTIPOLV CIF GAT X 400CC | P/P:$1875.00 | P/G:$1559.6…" at bounding box center [500, 271] width 775 height 23
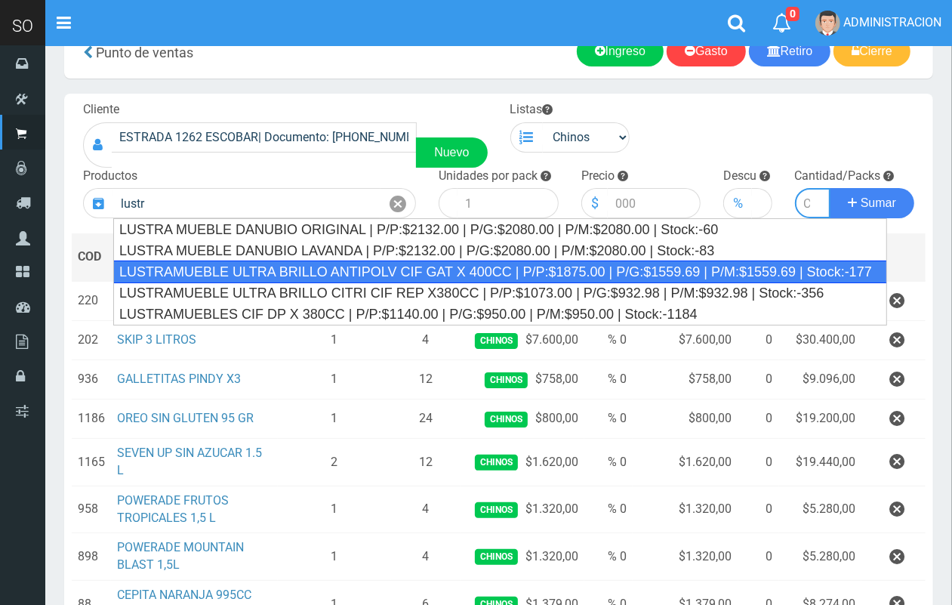
type input "LUSTRAMUEBLE ULTRA BRILLO ANTIPOLV CIF GAT X 400CC | P/P:$1875.00 | P/G:$1559.6…"
type input "12"
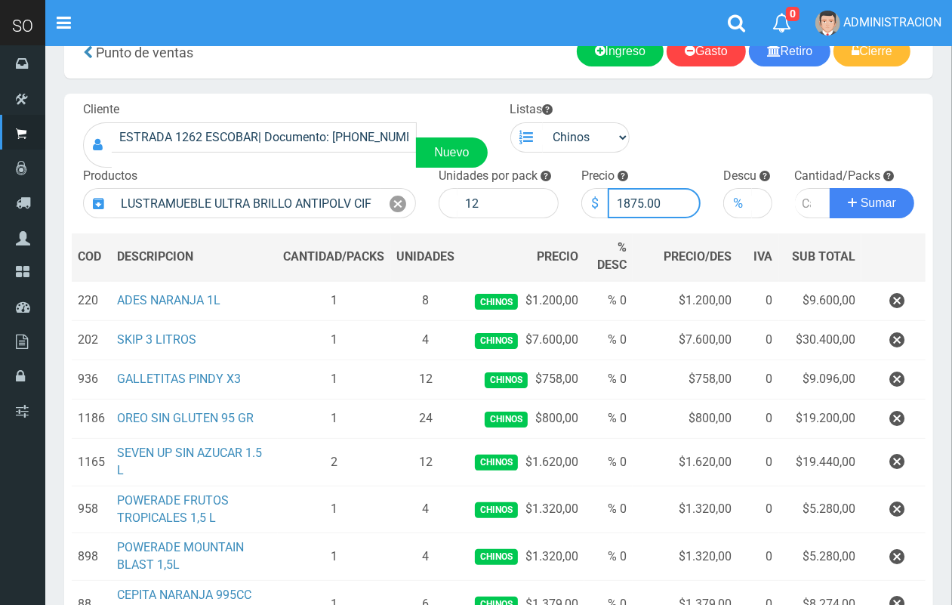
click at [638, 200] on input "1875.00" at bounding box center [655, 203] width 94 height 30
drag, startPoint x: 643, startPoint y: 202, endPoint x: 625, endPoint y: 198, distance: 17.8
click at [625, 198] on input "1875.00" at bounding box center [655, 203] width 94 height 30
type input "1785.00"
click at [798, 202] on input "number" at bounding box center [813, 203] width 36 height 30
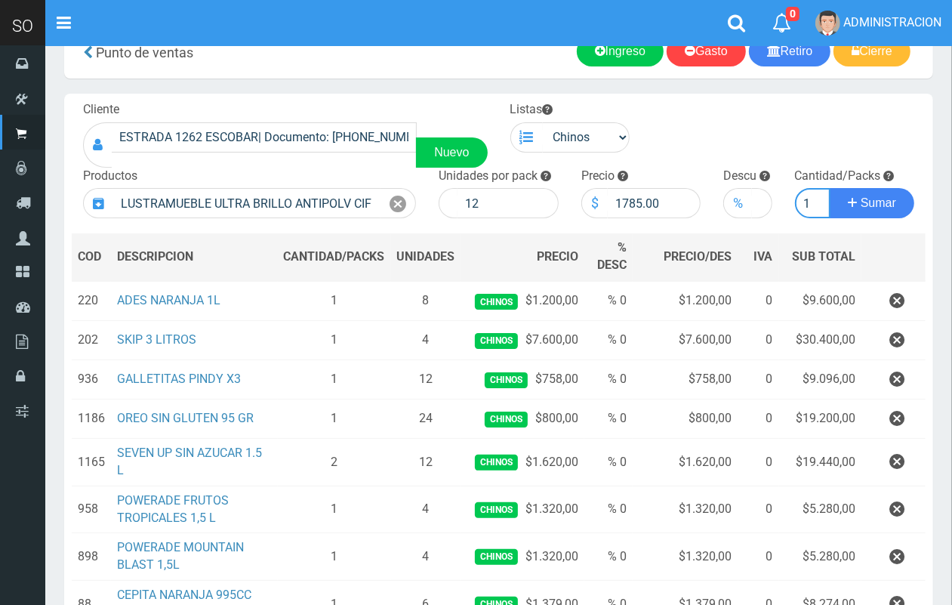
scroll to position [0, 2]
type input "1"
click at [830, 188] on button "Sumar" at bounding box center [872, 203] width 85 height 30
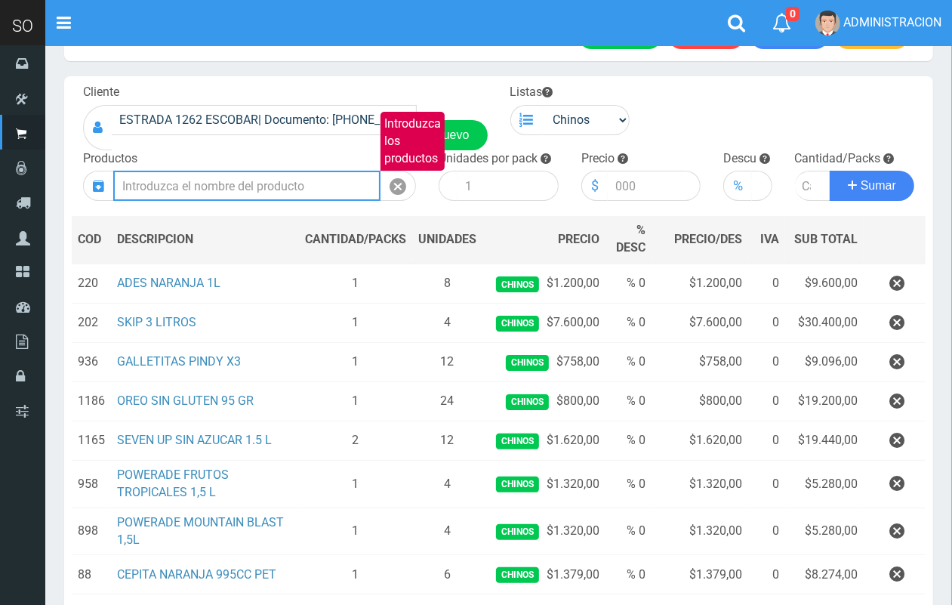
scroll to position [4, 0]
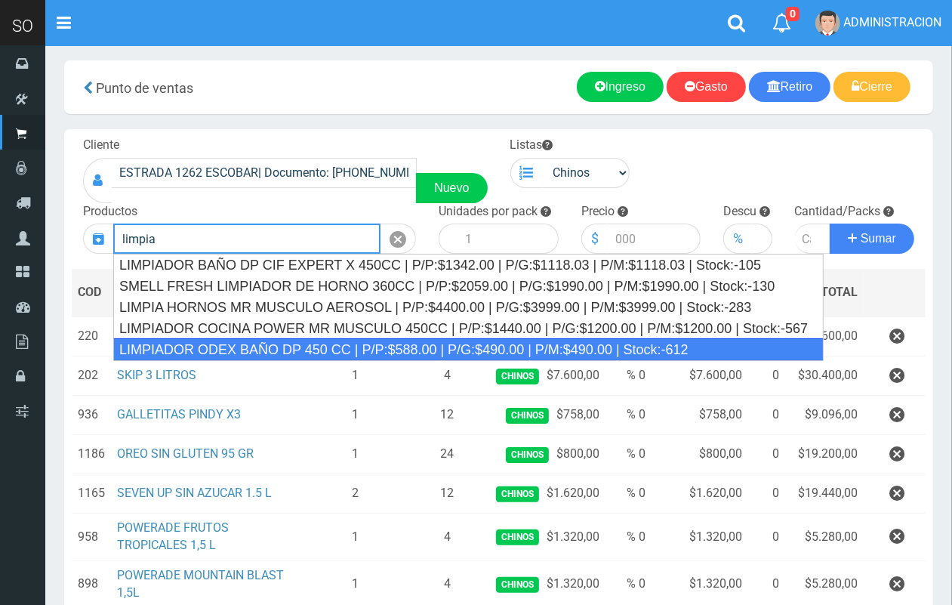
click at [279, 347] on div "LIMPIADOR ODEX BAÑO DP 450 CC | P/P:$588.00 | P/G:$490.00 | P/M:$490.00 | Stock…" at bounding box center [468, 349] width 711 height 23
type input "LIMPIADOR ODEX BAÑO DP 450 CC | P/P:$588.00 | P/G:$490.00 | P/M:$490.00 | Stock…"
type input "24"
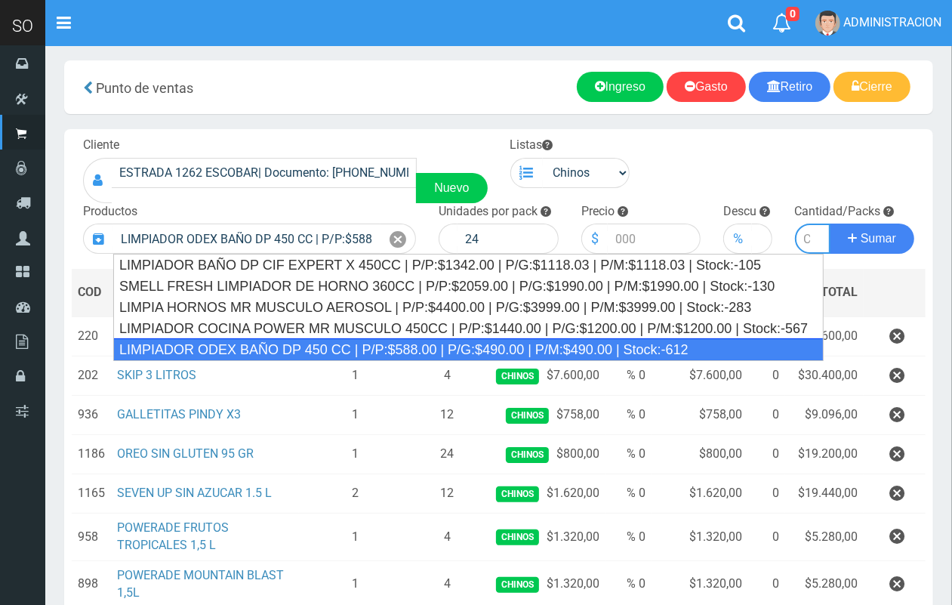
type input "588.00"
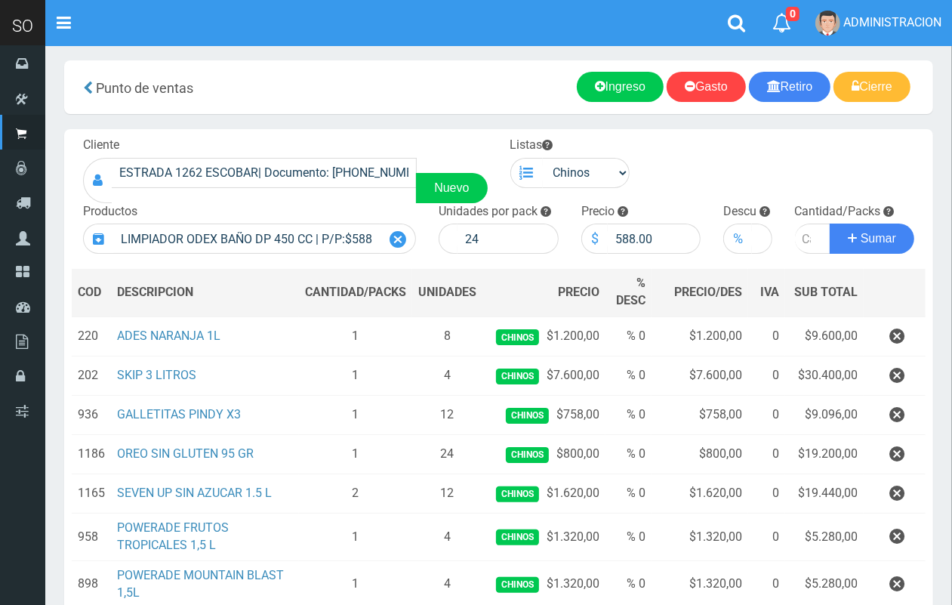
click at [390, 245] on icon at bounding box center [398, 240] width 17 height 22
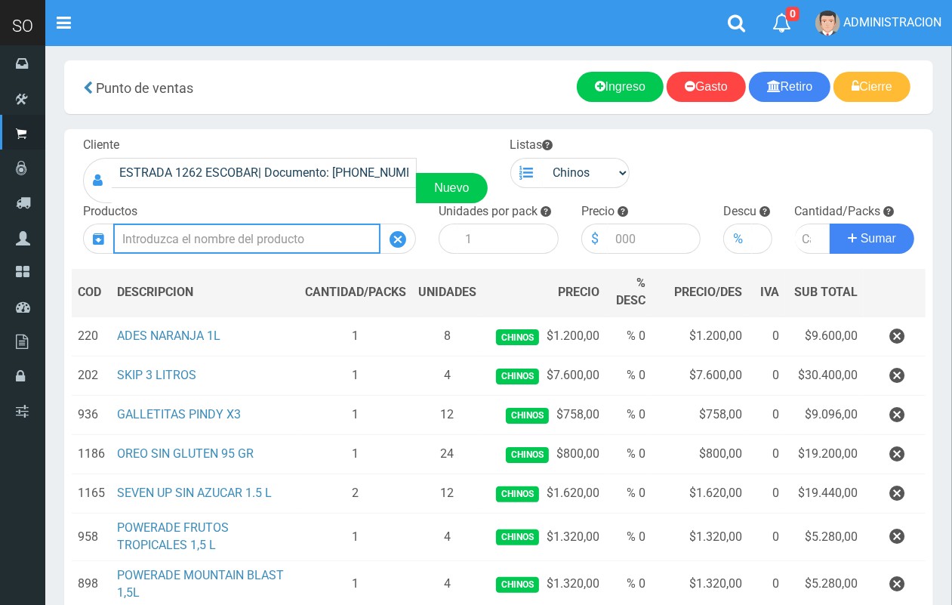
scroll to position [0, 0]
type input "l"
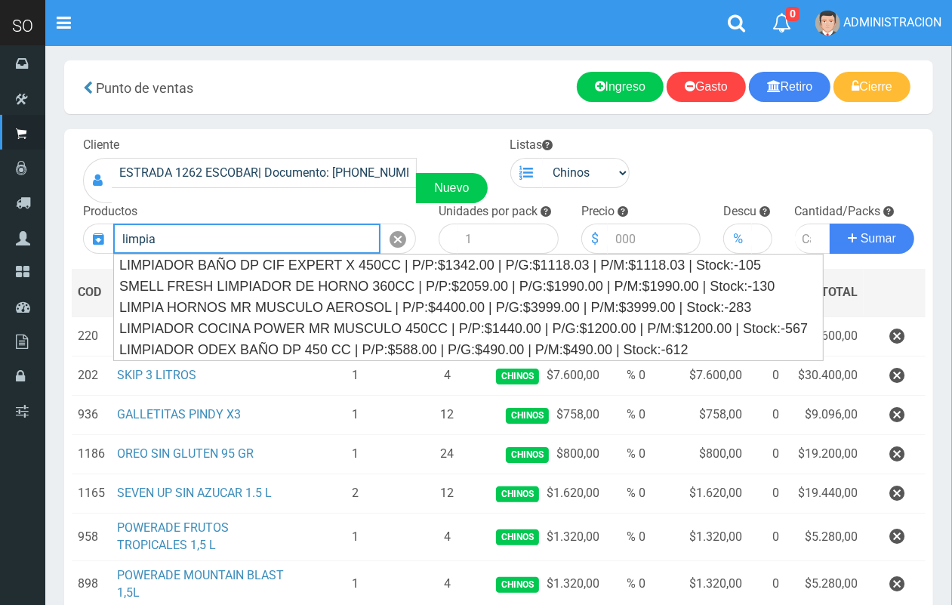
drag, startPoint x: 229, startPoint y: 246, endPoint x: 111, endPoint y: 227, distance: 119.3
click at [111, 227] on div "limpia Introduzca los productos" at bounding box center [249, 238] width 333 height 30
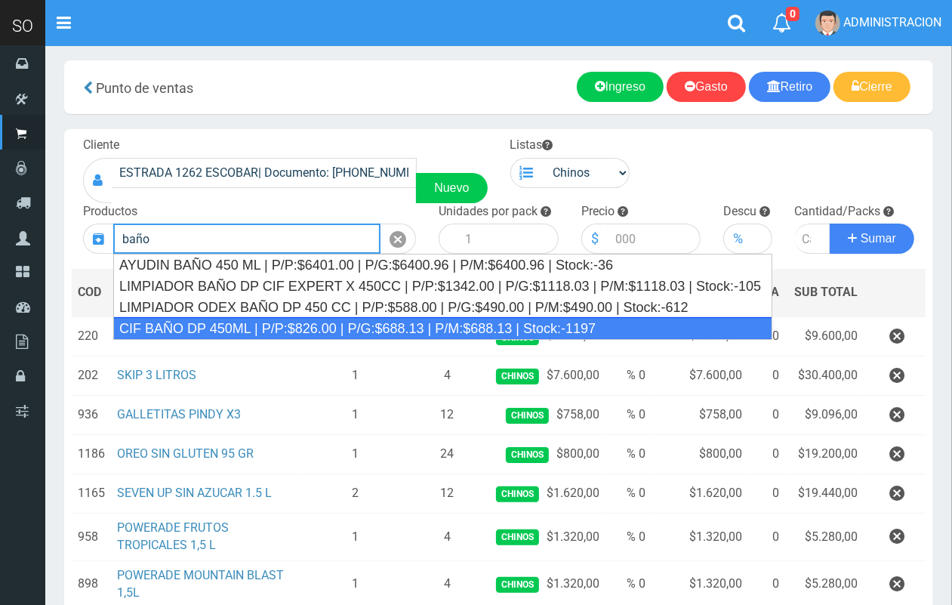
click at [211, 328] on div "CIF BAÑO DP 450ML | P/P:$826.00 | P/G:$688.13 | P/M:$688.13 | Stock:-1197" at bounding box center [442, 328] width 659 height 23
type input "CIF BAÑO DP 450ML | P/P:$826.00 | P/G:$688.13 | P/M:$688.13 | Stock:-1197"
type input "15"
type input "826.00"
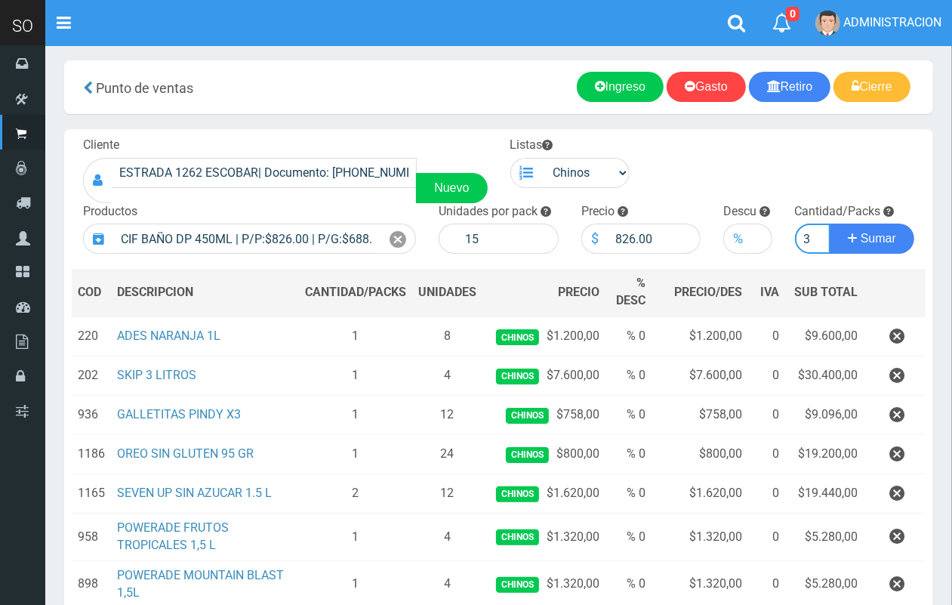
scroll to position [0, 2]
type input "3"
click at [830, 223] on button "Sumar" at bounding box center [872, 238] width 85 height 30
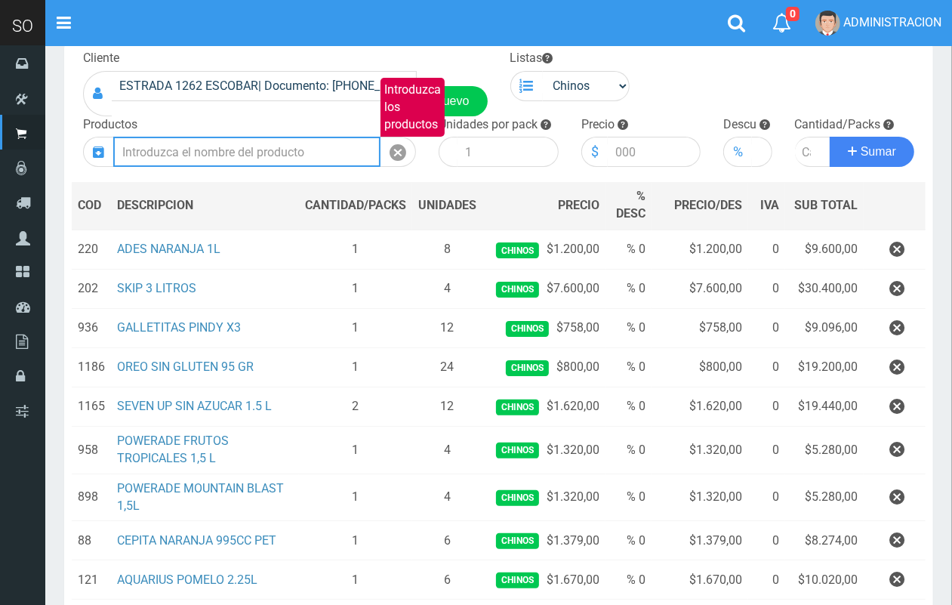
scroll to position [40, 0]
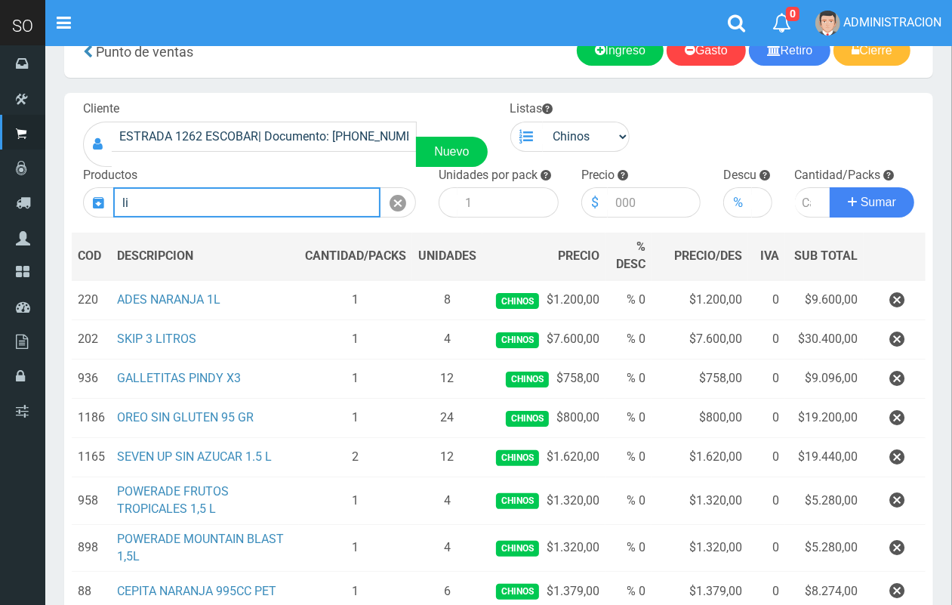
type input "l"
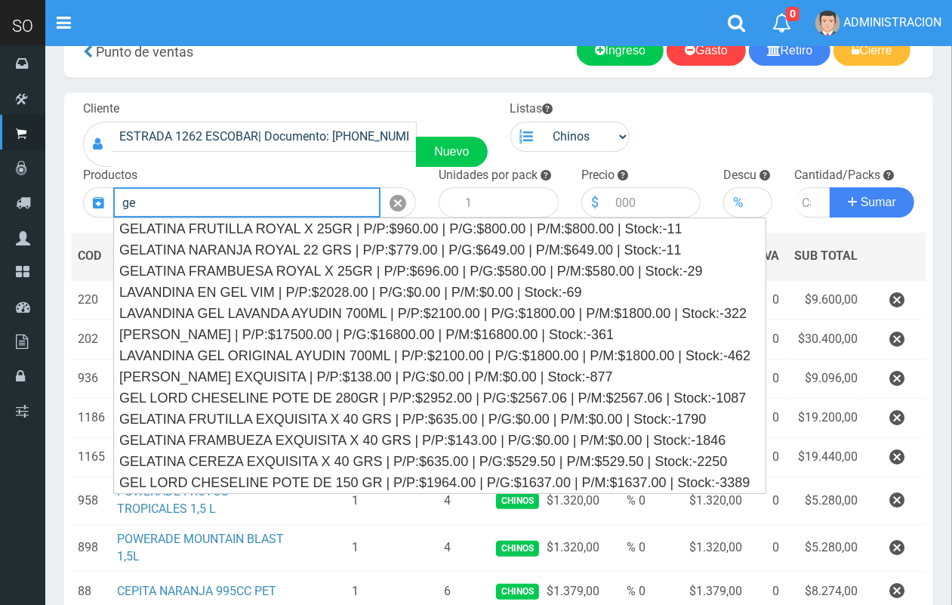
type input "g"
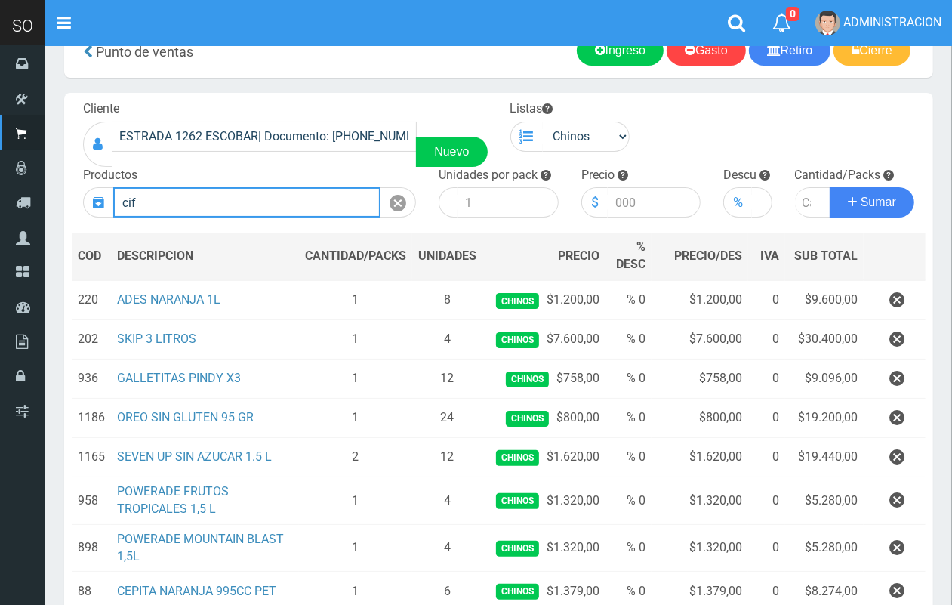
scroll to position [0, 0]
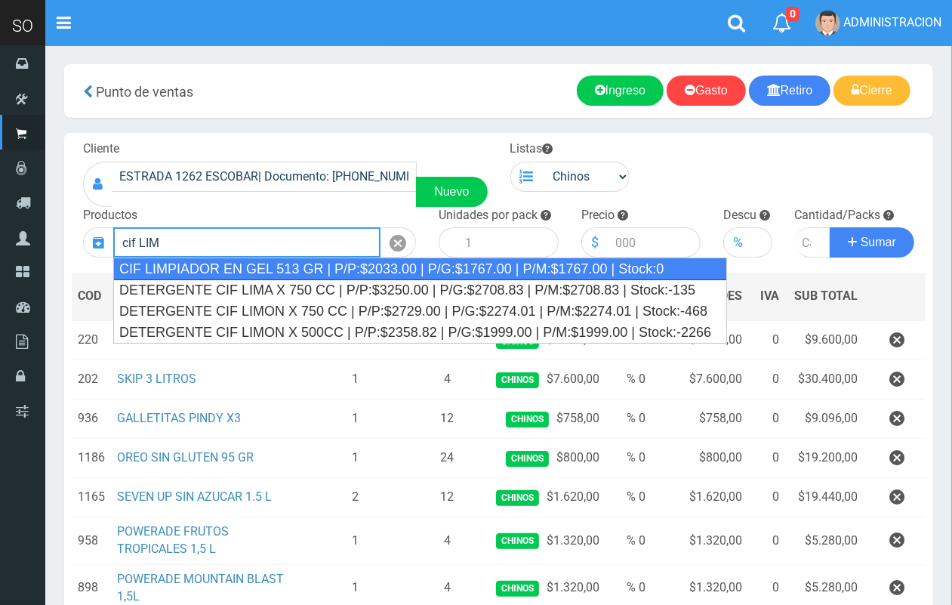
click at [297, 259] on div "CIF LIMPIADOR EN GEL 513 GR | P/P:$2033.00 | P/G:$1767.00 | P/M:$1767.00 | Stoc…" at bounding box center [420, 268] width 614 height 23
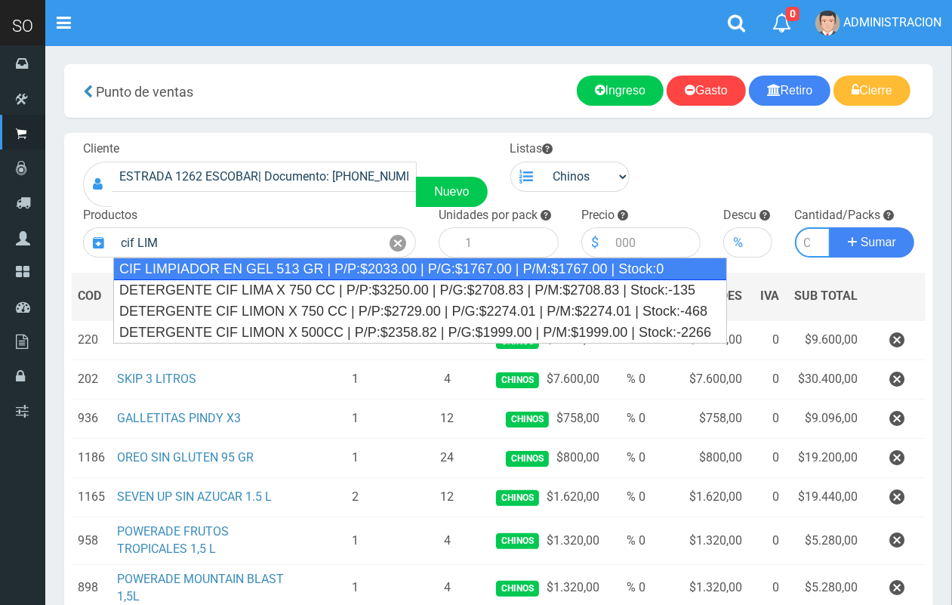
type input "CIF LIMPIADOR EN GEL 513 GR | P/P:$2033.00 | P/G:$1767.00 | P/M:$1767.00 | Stoc…"
type input "12"
type input "2033.00"
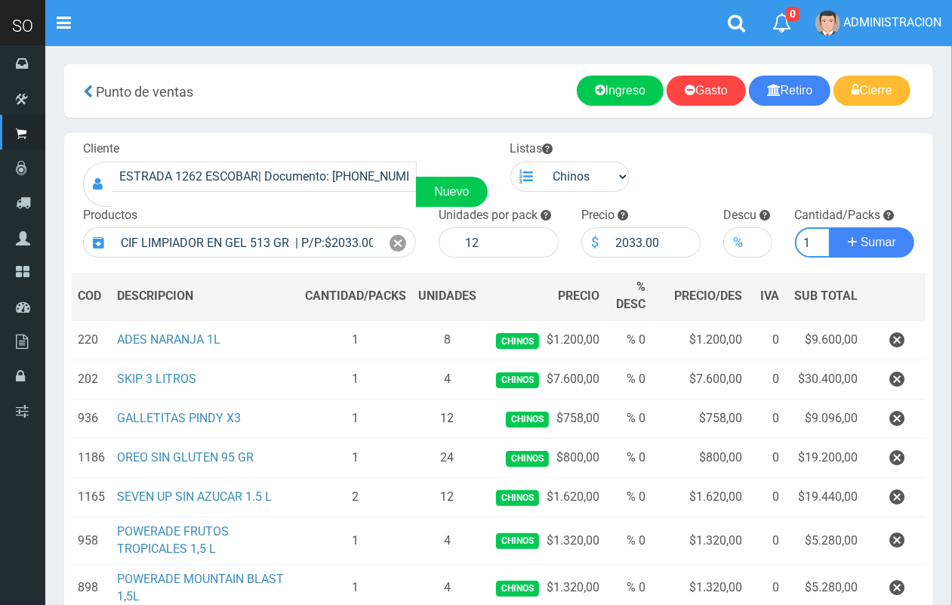
scroll to position [0, 2]
type input "1"
click at [830, 227] on button "Sumar" at bounding box center [872, 242] width 85 height 30
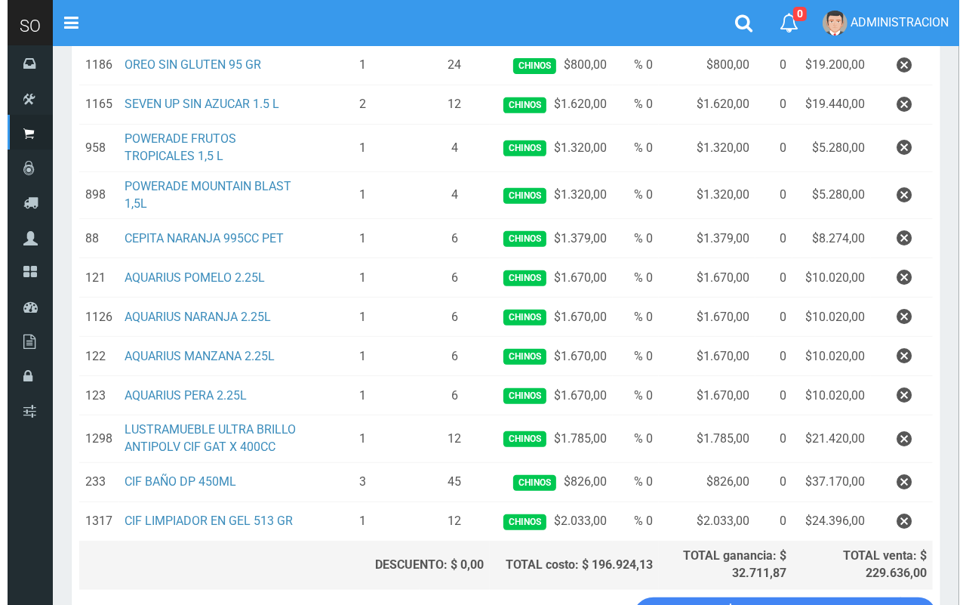
scroll to position [512, 0]
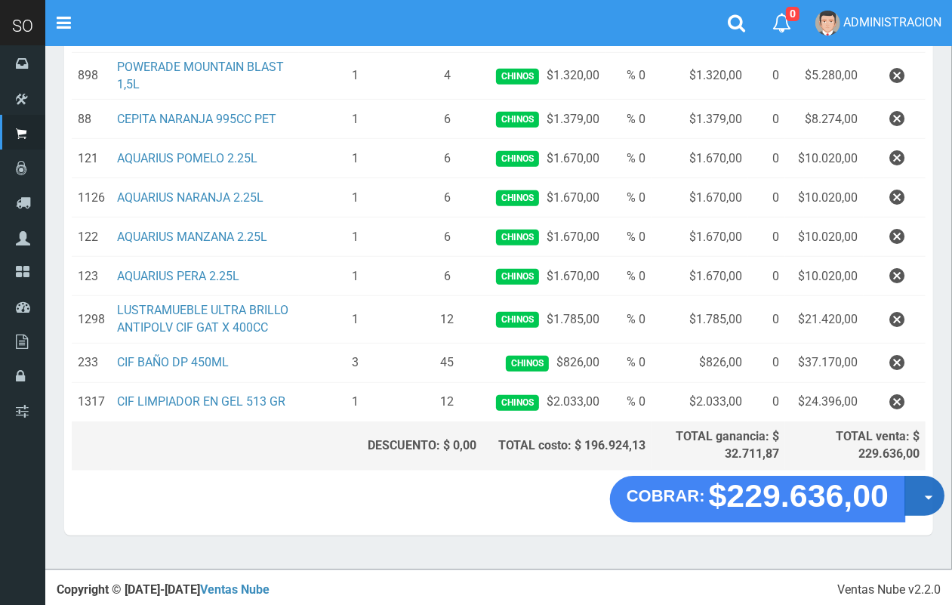
click at [915, 504] on button "Opciones" at bounding box center [925, 496] width 40 height 40
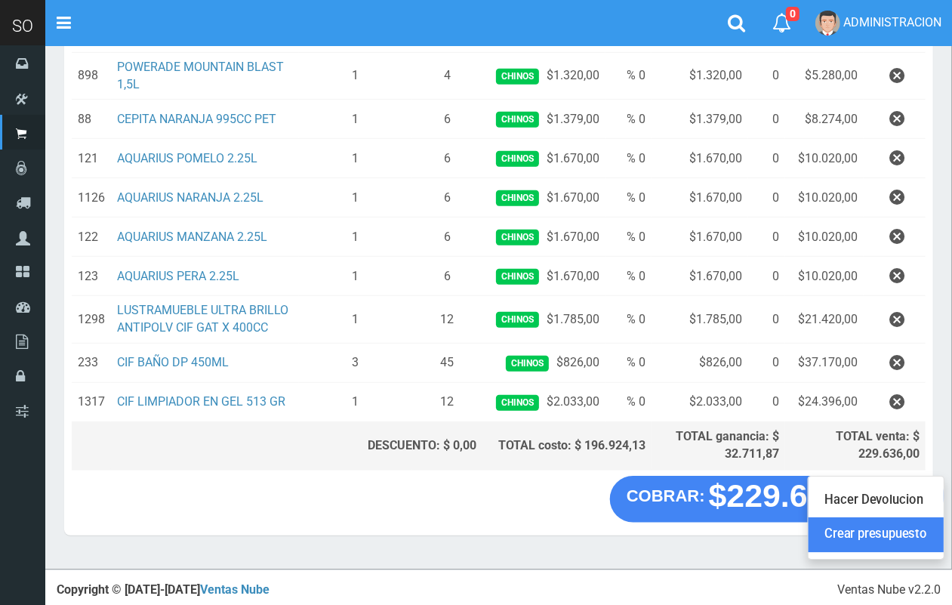
click at [905, 538] on link "Crear presupuesto" at bounding box center [876, 534] width 135 height 35
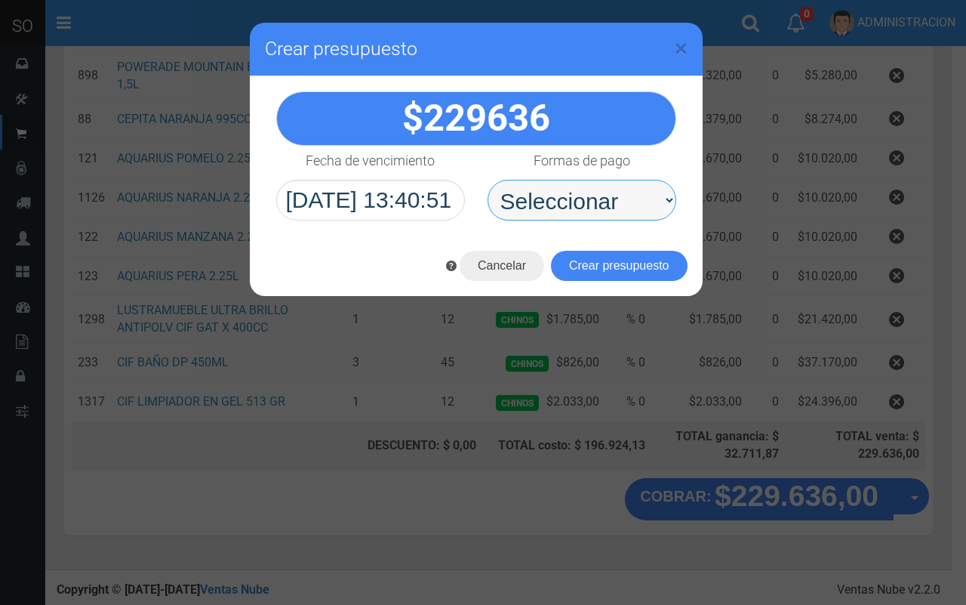
drag, startPoint x: 605, startPoint y: 202, endPoint x: 605, endPoint y: 219, distance: 17.4
click at [605, 202] on select "Seleccionar Efectivo Tarjeta de Crédito Depósito Débito" at bounding box center [582, 200] width 189 height 41
select select "Efectivo"
click at [488, 180] on select "Seleccionar Efectivo Tarjeta de Crédito Depósito Débito" at bounding box center [582, 200] width 189 height 41
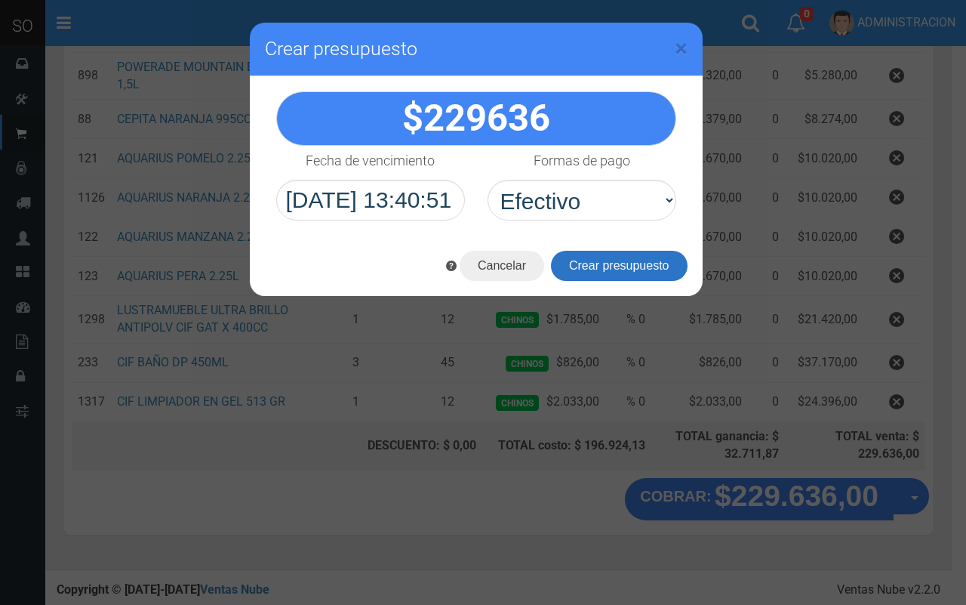
click at [617, 257] on button "Crear presupuesto" at bounding box center [619, 266] width 137 height 30
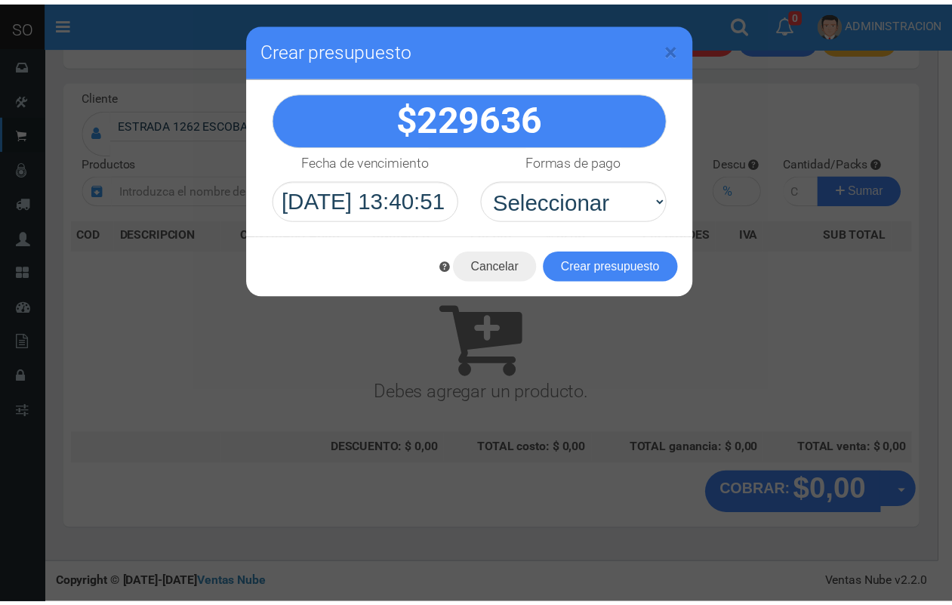
scroll to position [0, 0]
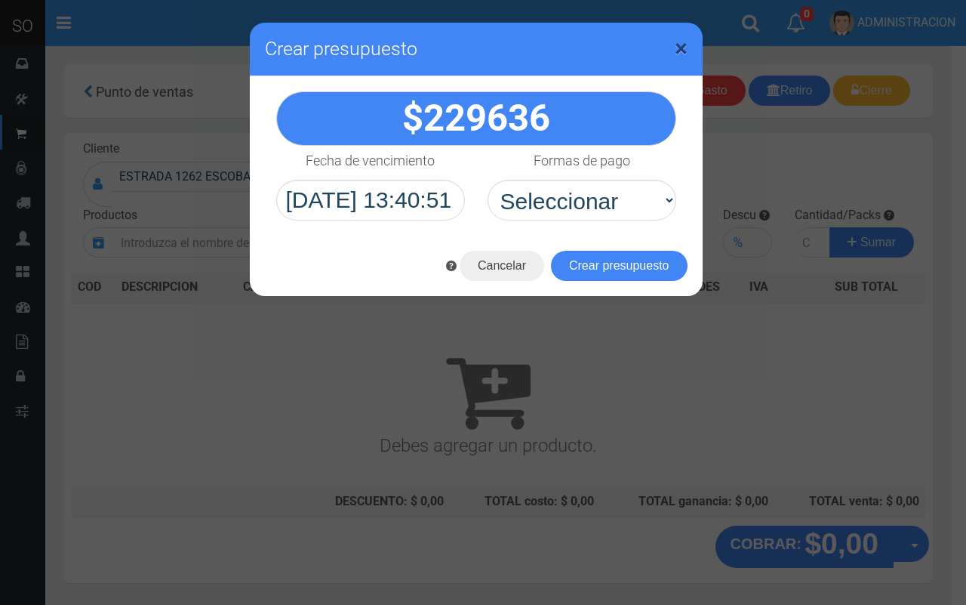
drag, startPoint x: 680, startPoint y: 43, endPoint x: 605, endPoint y: 5, distance: 83.7
click at [676, 43] on span "×" at bounding box center [681, 48] width 13 height 29
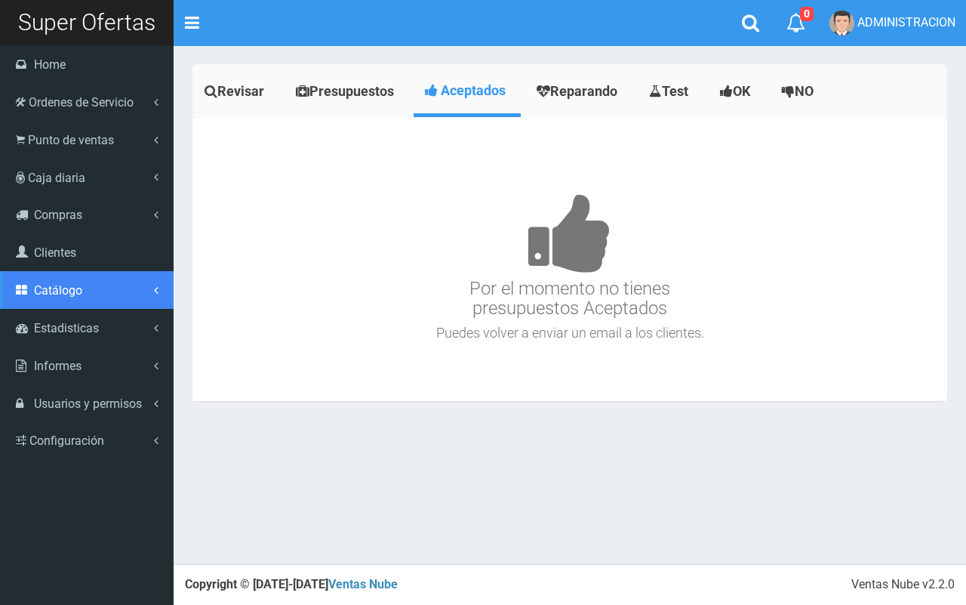
click at [70, 287] on span "Catálogo" at bounding box center [58, 290] width 48 height 14
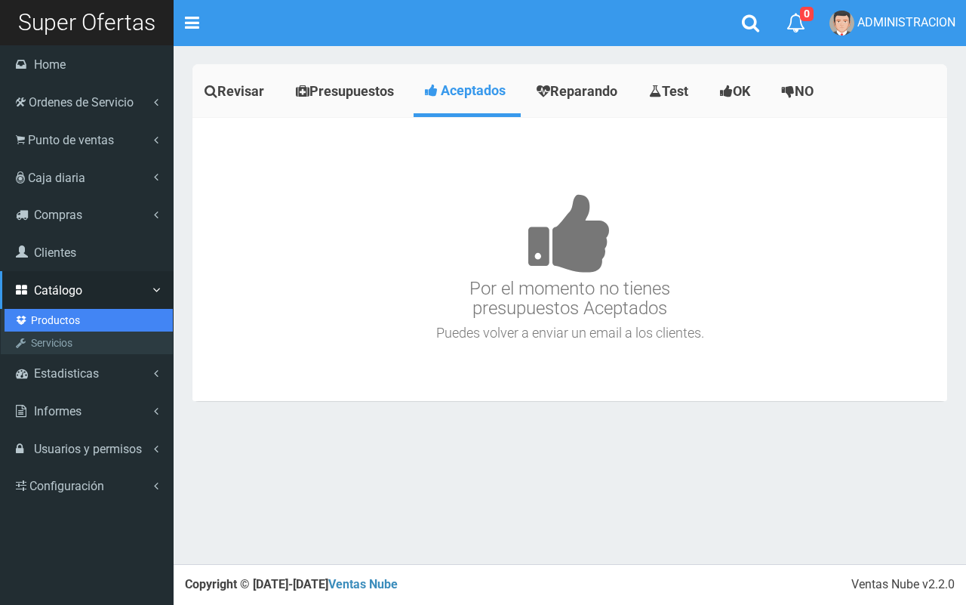
click at [70, 313] on link "Productos" at bounding box center [89, 320] width 168 height 23
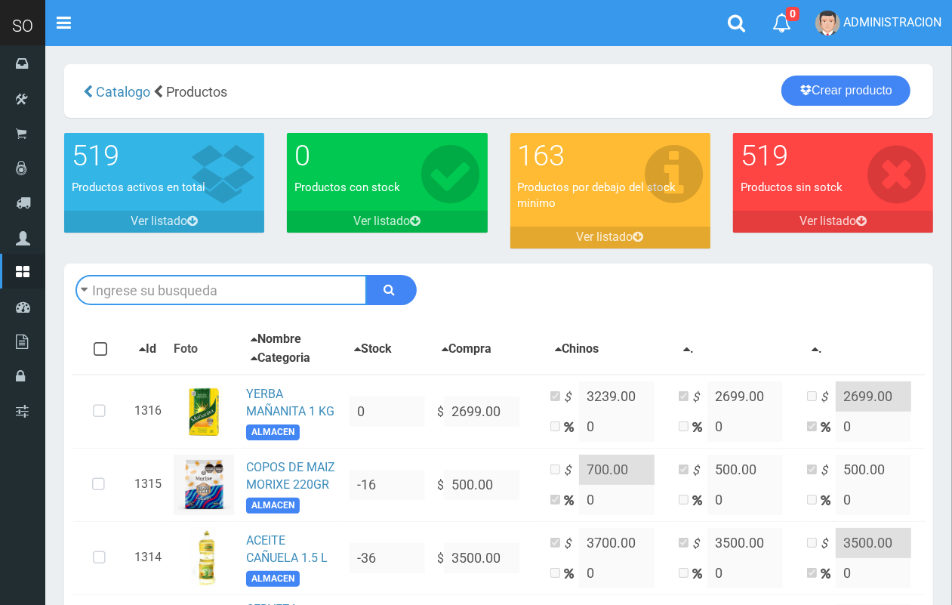
click at [198, 302] on input "text" at bounding box center [221, 290] width 291 height 30
type input "cif"
click at [366, 275] on button "submit" at bounding box center [391, 290] width 51 height 30
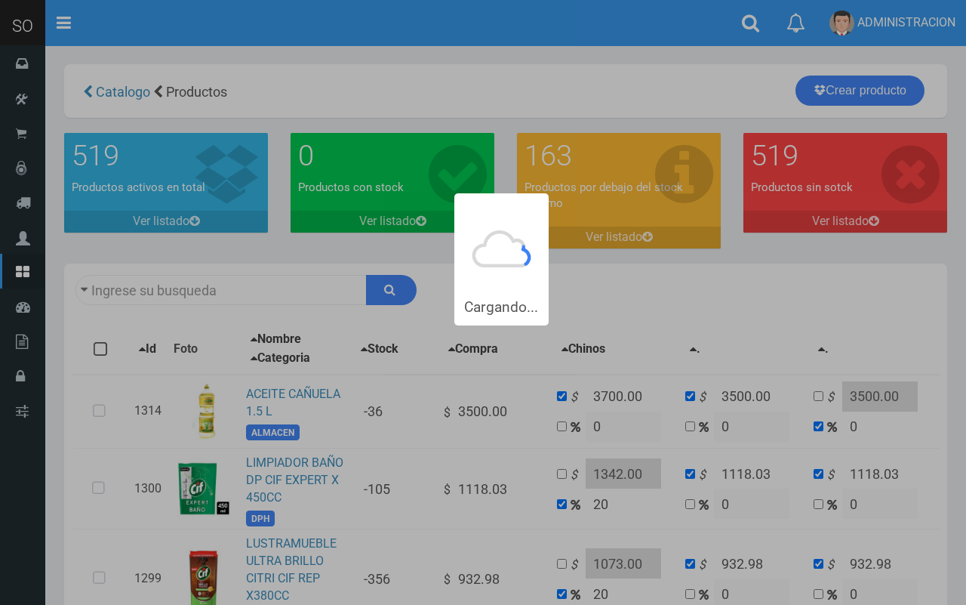
type input "cif"
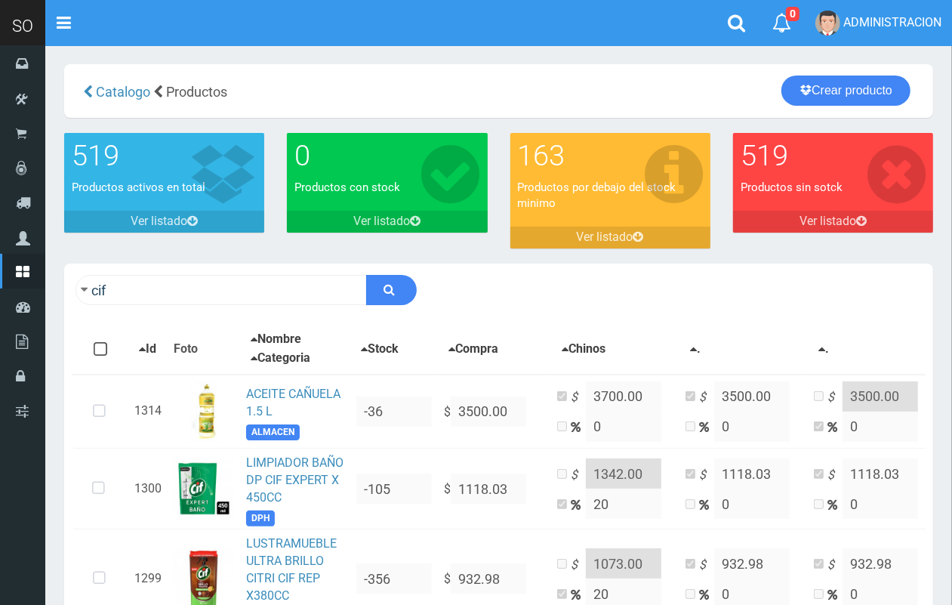
drag, startPoint x: 401, startPoint y: 307, endPoint x: 496, endPoint y: 280, distance: 98.9
click at [398, 307] on div "cif Descargar PDF Guardar cambios" at bounding box center [498, 290] width 869 height 53
drag, startPoint x: 394, startPoint y: 269, endPoint x: 393, endPoint y: 279, distance: 10.7
click at [393, 269] on div "cif Descargar PDF Guardar cambios" at bounding box center [498, 290] width 869 height 53
click at [393, 281] on icon "submit" at bounding box center [389, 289] width 11 height 21
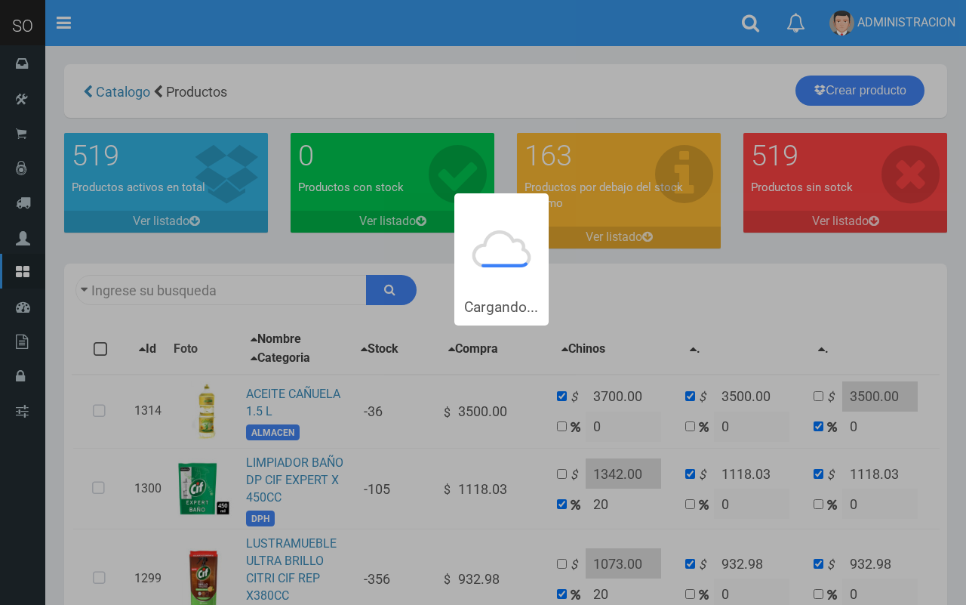
type input "cif"
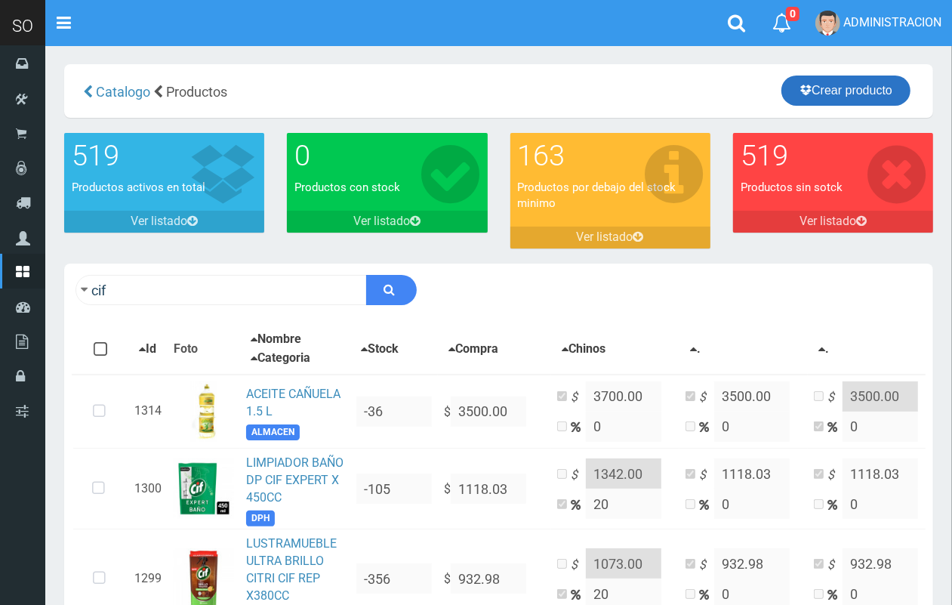
click at [809, 83] on link "Crear producto" at bounding box center [845, 91] width 129 height 30
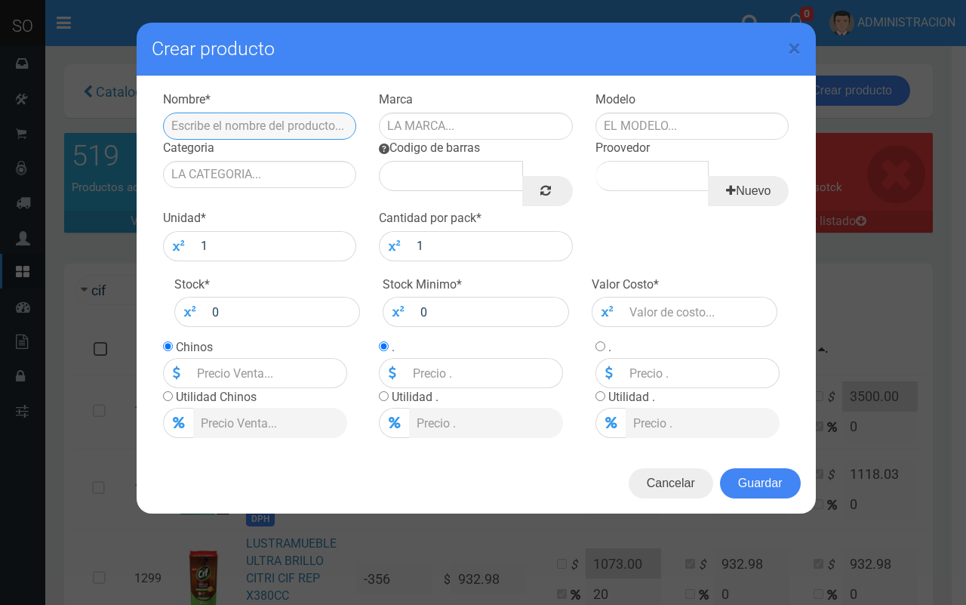
click at [301, 119] on input "text" at bounding box center [260, 126] width 194 height 27
type input "CIF LIMPIADOR EN GEL 513 GR"
click at [439, 125] on input "text" at bounding box center [476, 126] width 194 height 27
type input "CIF"
click at [639, 130] on input "text" at bounding box center [693, 126] width 194 height 27
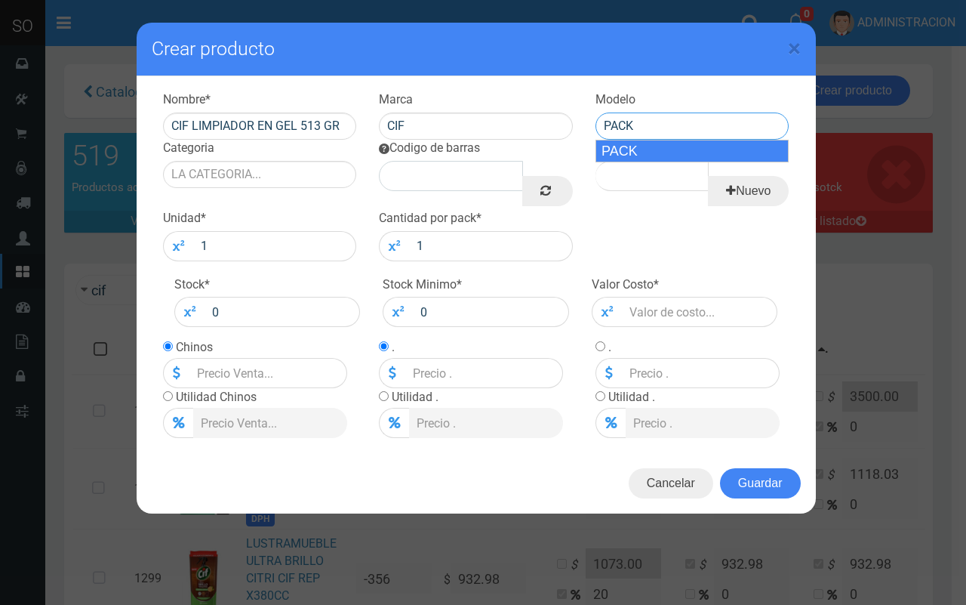
click at [644, 145] on div "PACK" at bounding box center [693, 151] width 194 height 23
drag, startPoint x: 604, startPoint y: 114, endPoint x: 596, endPoint y: 112, distance: 7.9
click at [596, 112] on div "Modelo PACK" at bounding box center [692, 115] width 217 height 48
drag, startPoint x: 711, startPoint y: 141, endPoint x: 418, endPoint y: 142, distance: 293.7
click at [692, 142] on div "CAJA" at bounding box center [693, 151] width 194 height 23
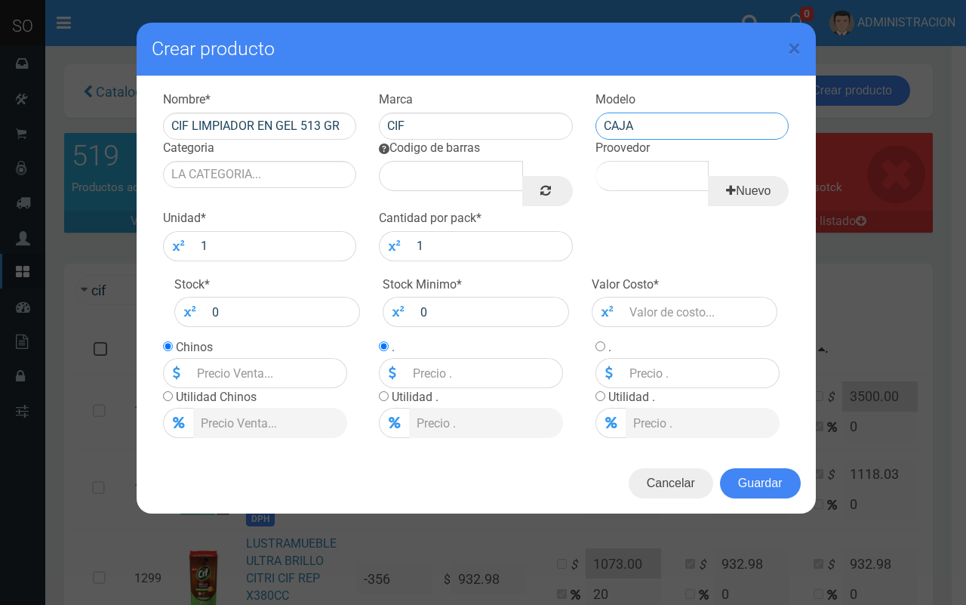
type input "CAJA"
click at [316, 159] on div "Categoria" at bounding box center [260, 164] width 217 height 48
click at [308, 161] on input "Categoria" at bounding box center [260, 174] width 194 height 27
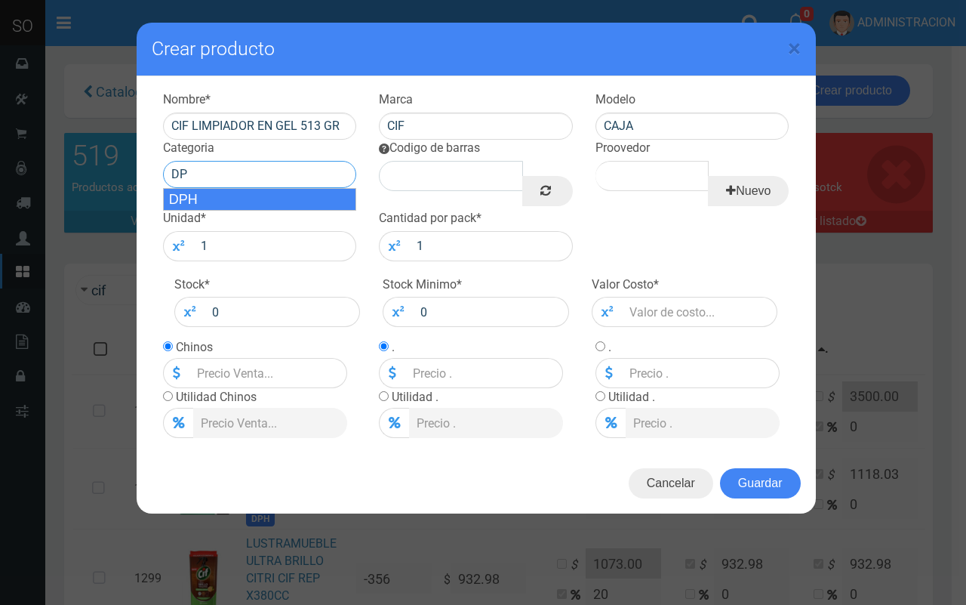
click at [307, 202] on div "DPH" at bounding box center [260, 199] width 194 height 23
type input "DPH"
click at [527, 201] on link at bounding box center [548, 191] width 50 height 30
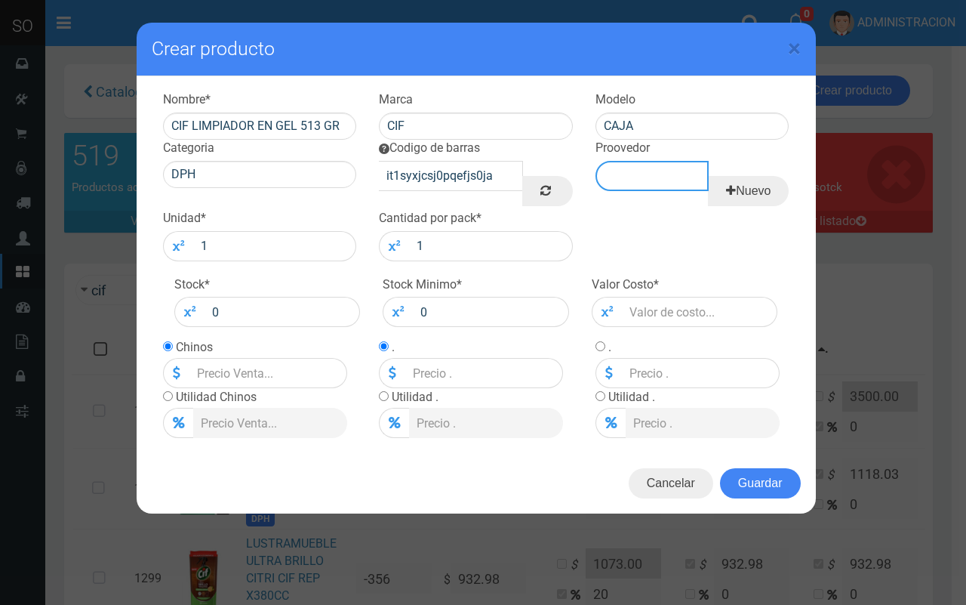
click at [661, 175] on input "Proovedor" at bounding box center [652, 176] width 113 height 30
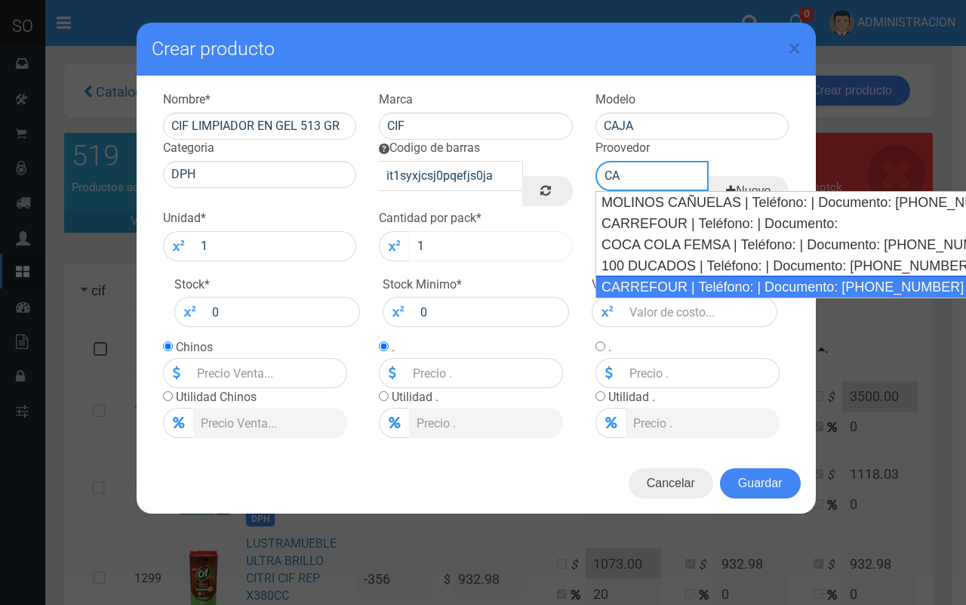
drag, startPoint x: 695, startPoint y: 278, endPoint x: 525, endPoint y: 255, distance: 171.4
click at [691, 278] on div "CARREFOUR | Teléfono: | Documento: 454861043" at bounding box center [784, 287] width 376 height 23
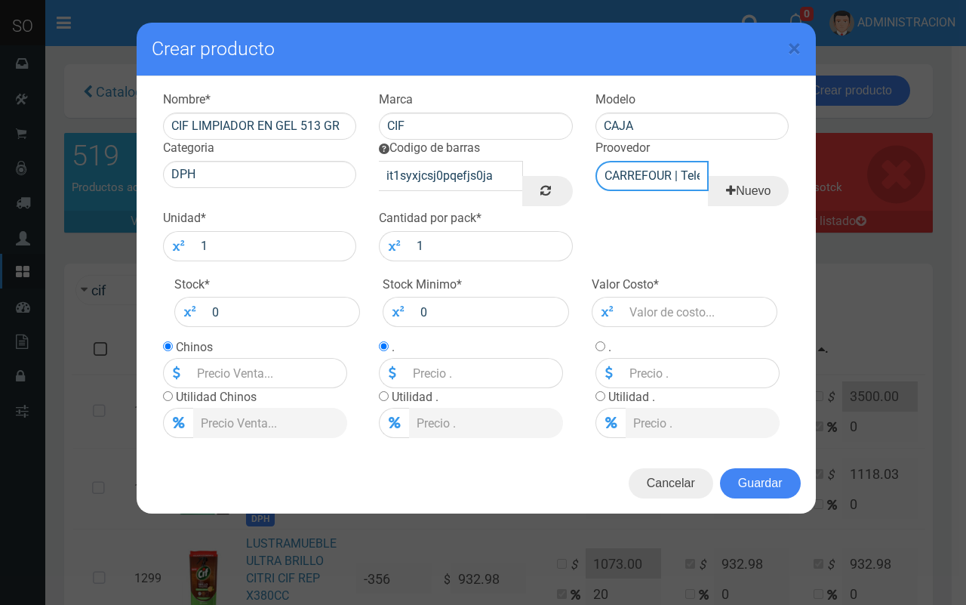
type input "CARREFOUR | Teléfono: | Documento: 454861043"
drag, startPoint x: 365, startPoint y: 246, endPoint x: 342, endPoint y: 245, distance: 22.7
click at [359, 245] on div "Unidad * 1" at bounding box center [260, 235] width 217 height 51
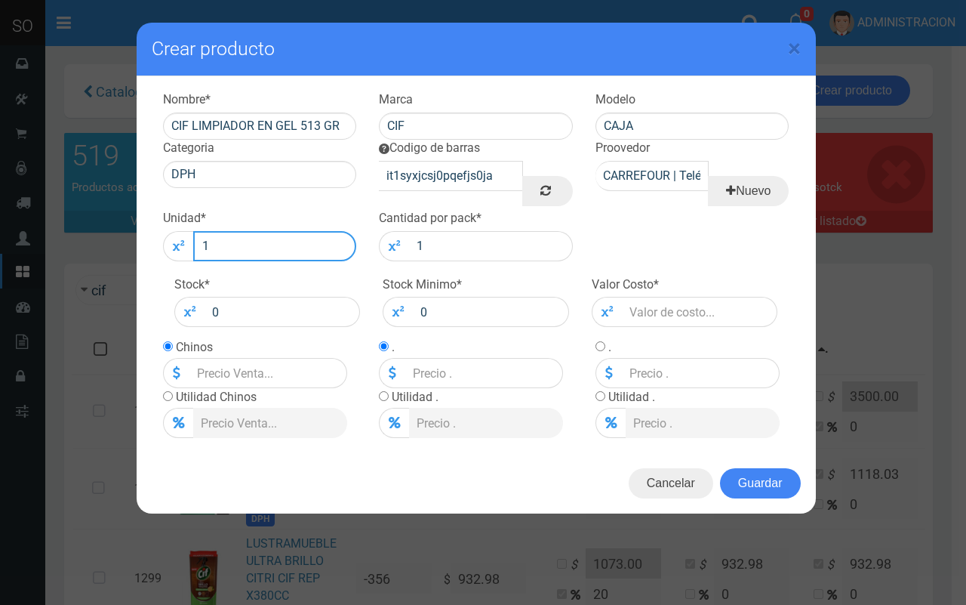
click at [321, 245] on input "1" at bounding box center [275, 246] width 164 height 30
type input "12"
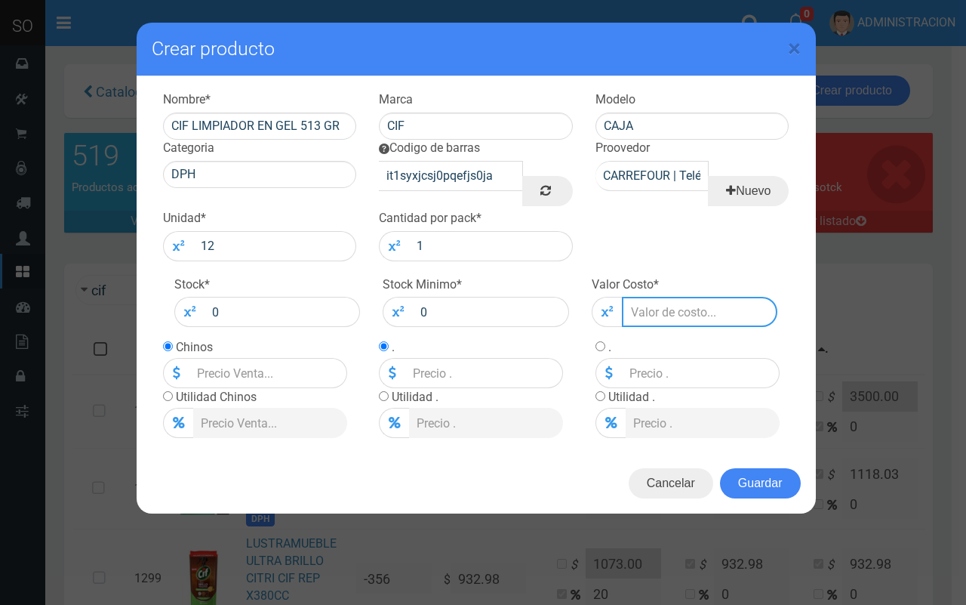
click at [696, 313] on input "number" at bounding box center [700, 312] width 156 height 30
drag, startPoint x: 296, startPoint y: 127, endPoint x: 194, endPoint y: 122, distance: 102.1
click at [194, 122] on input "CIF LIMPIADOR EN GEL 513 GR" at bounding box center [260, 126] width 194 height 27
click at [649, 314] on input "number" at bounding box center [700, 312] width 156 height 30
type input "1"
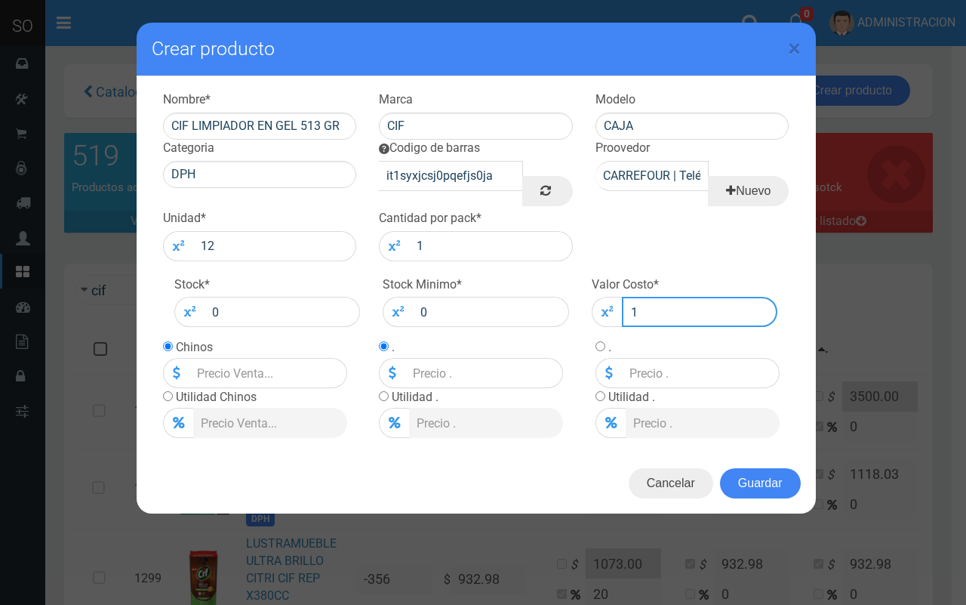
type input "1"
type input "17"
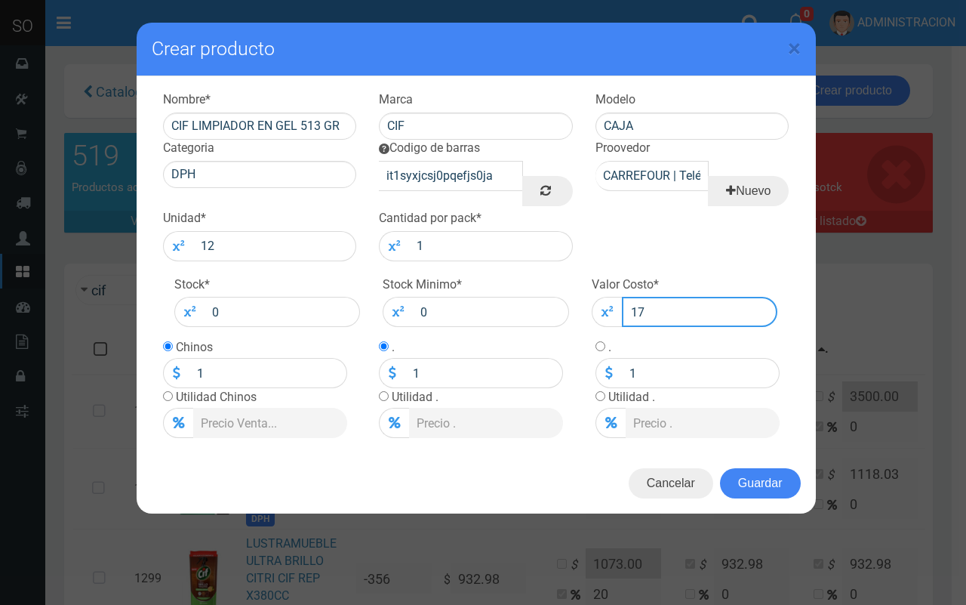
type input "17"
type input "176"
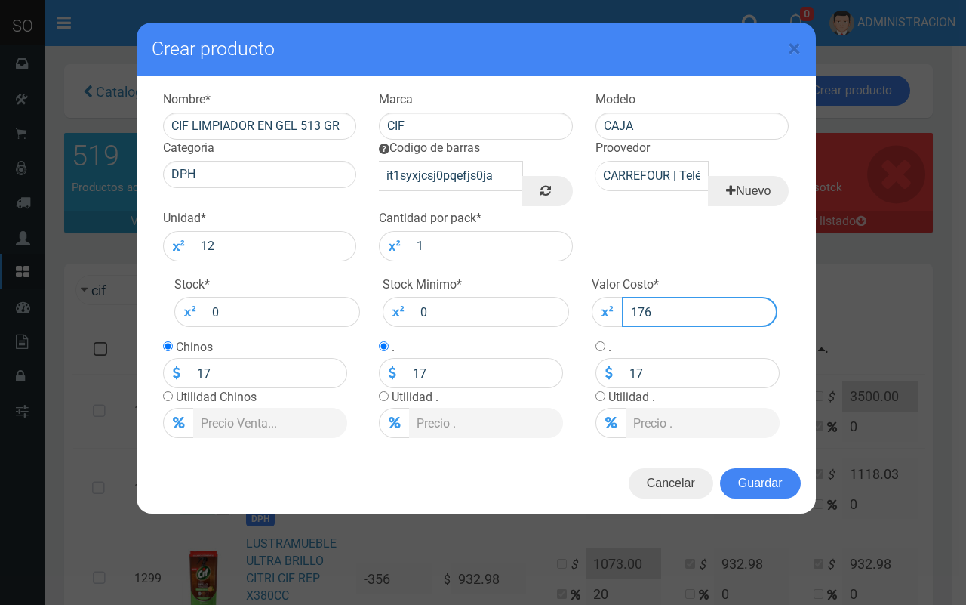
type input "176"
type input "1767"
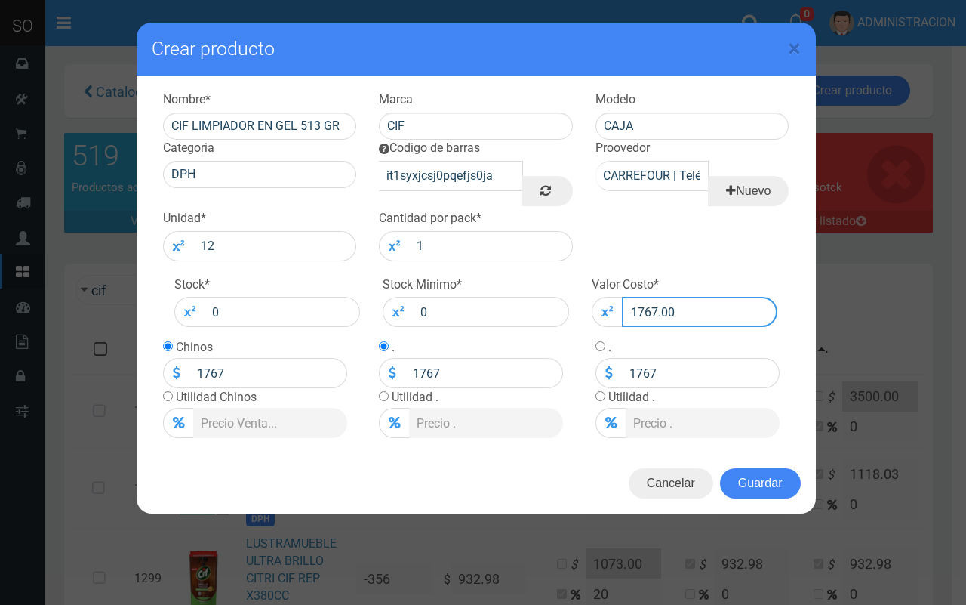
type input "1767.00"
click at [168, 398] on input "radio" at bounding box center [168, 396] width 10 height 10
radio input "true"
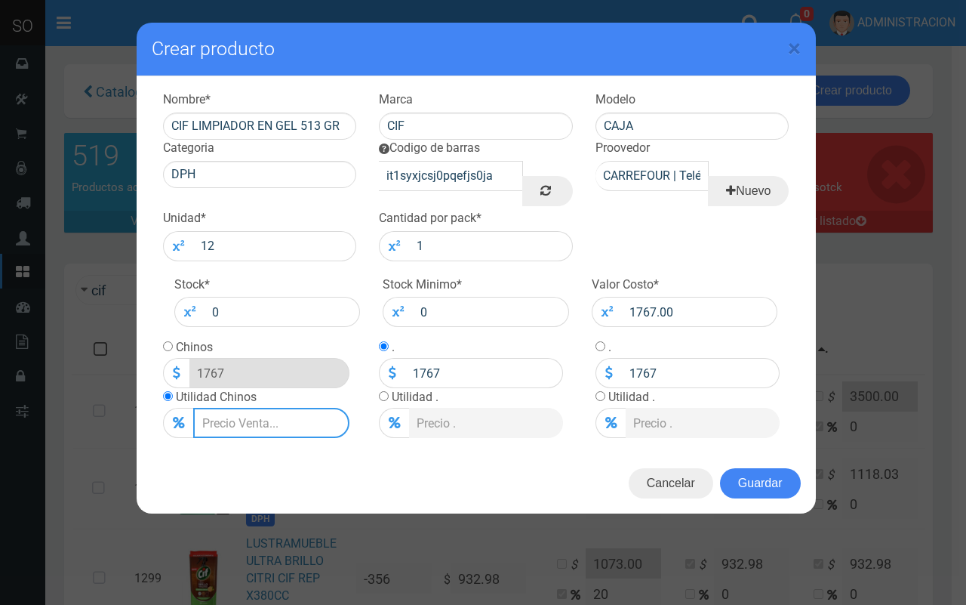
click at [242, 421] on input "Lista de precios" at bounding box center [271, 423] width 156 height 30
type input "2"
type input "1802.34"
type input "20"
type input "2120.4"
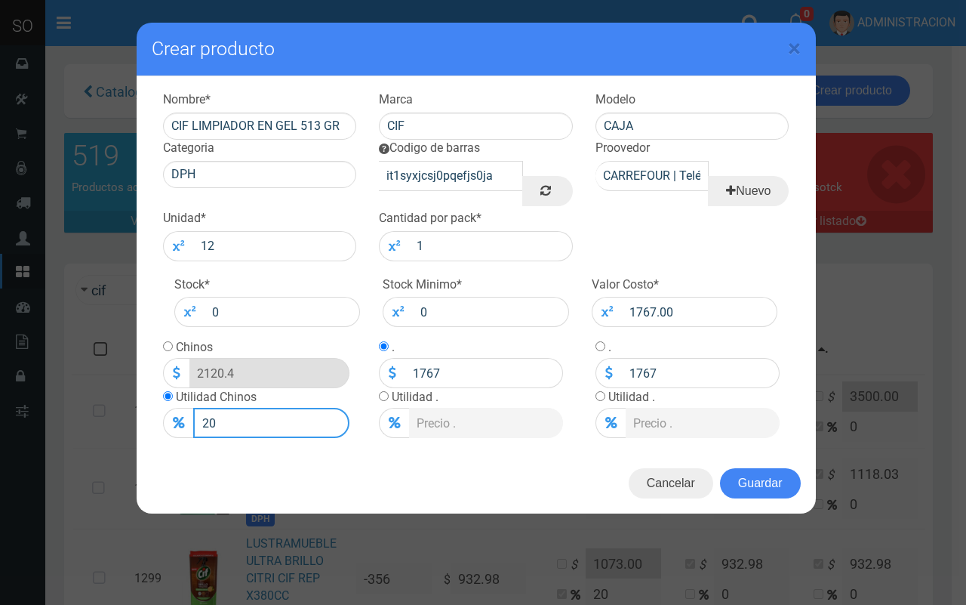
type input "2"
type input "1802.34"
type input "1767"
type input "18"
type input "2085.06"
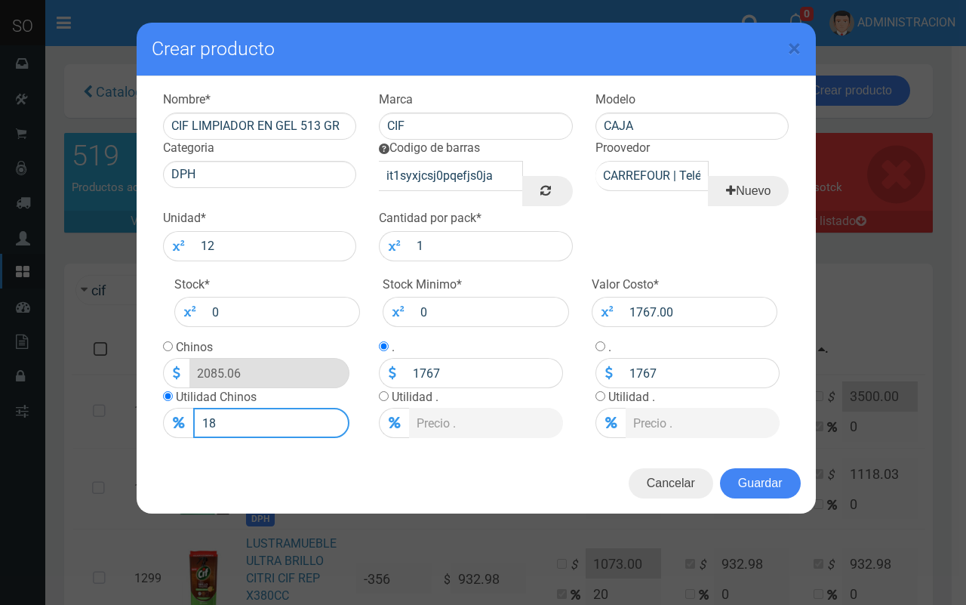
type input "18"
drag, startPoint x: 224, startPoint y: 414, endPoint x: 194, endPoint y: 412, distance: 30.3
click at [194, 412] on input "18" at bounding box center [271, 423] width 156 height 30
type input "1767"
drag, startPoint x: 165, startPoint y: 342, endPoint x: 180, endPoint y: 346, distance: 15.6
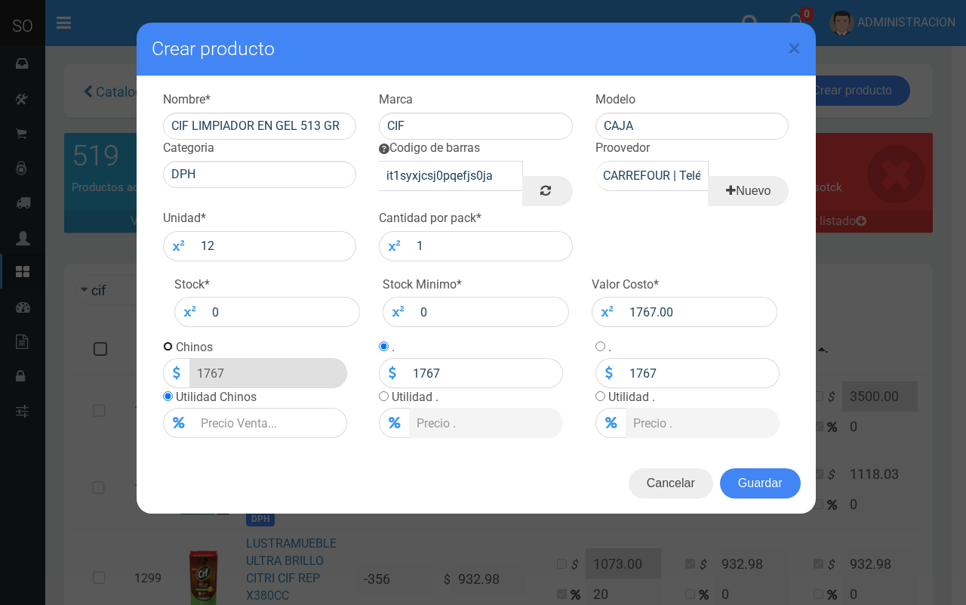
click at [165, 344] on input "radio" at bounding box center [168, 346] width 10 height 10
radio input "true"
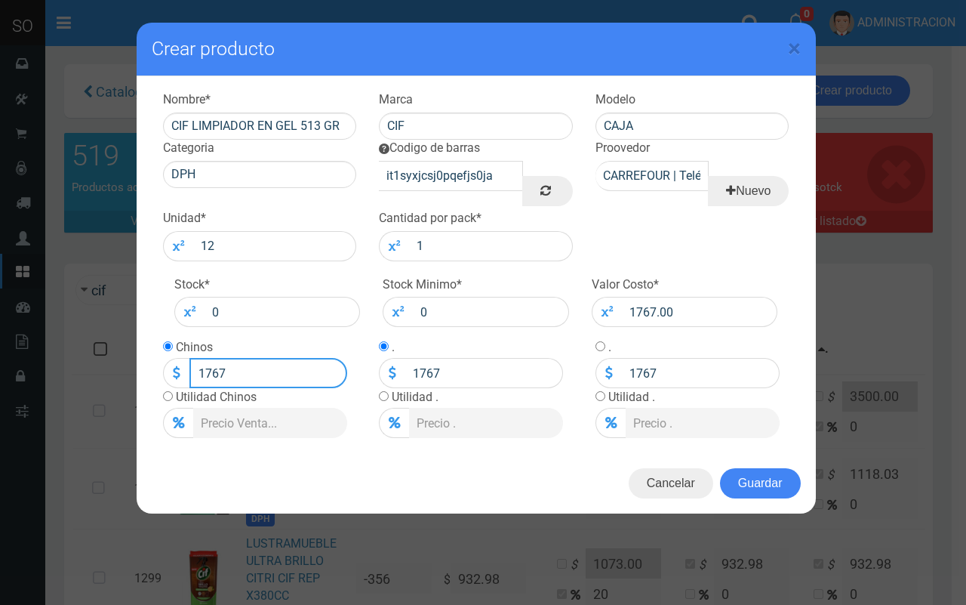
drag, startPoint x: 180, startPoint y: 359, endPoint x: 171, endPoint y: 357, distance: 8.4
click at [171, 358] on div "1767" at bounding box center [255, 373] width 184 height 30
type input "2033"
type input "2033.00"
click at [776, 492] on button "Guardar" at bounding box center [760, 483] width 81 height 30
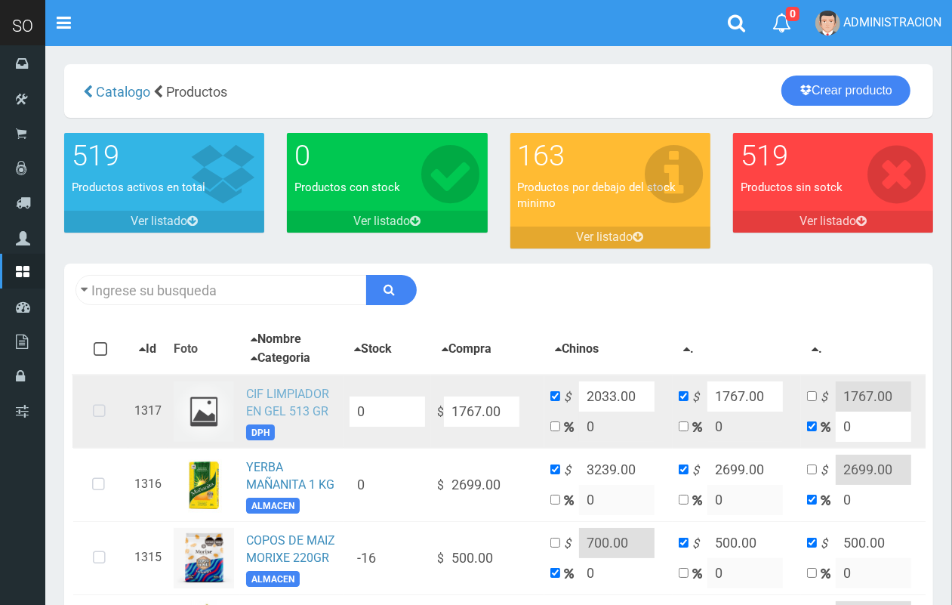
click at [297, 387] on link "CIF LIMPIADOR EN GEL 513 GR" at bounding box center [287, 403] width 83 height 32
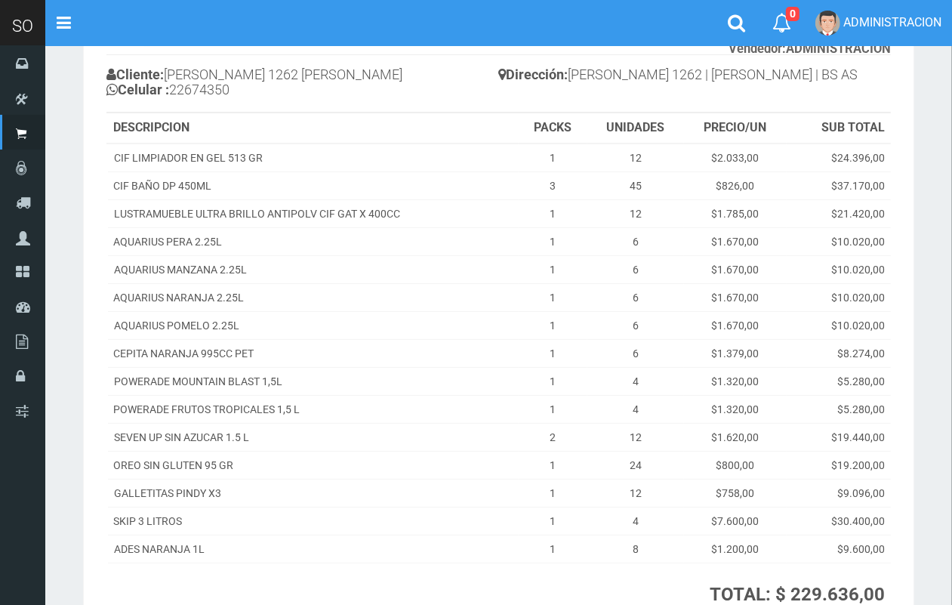
scroll to position [110, 0]
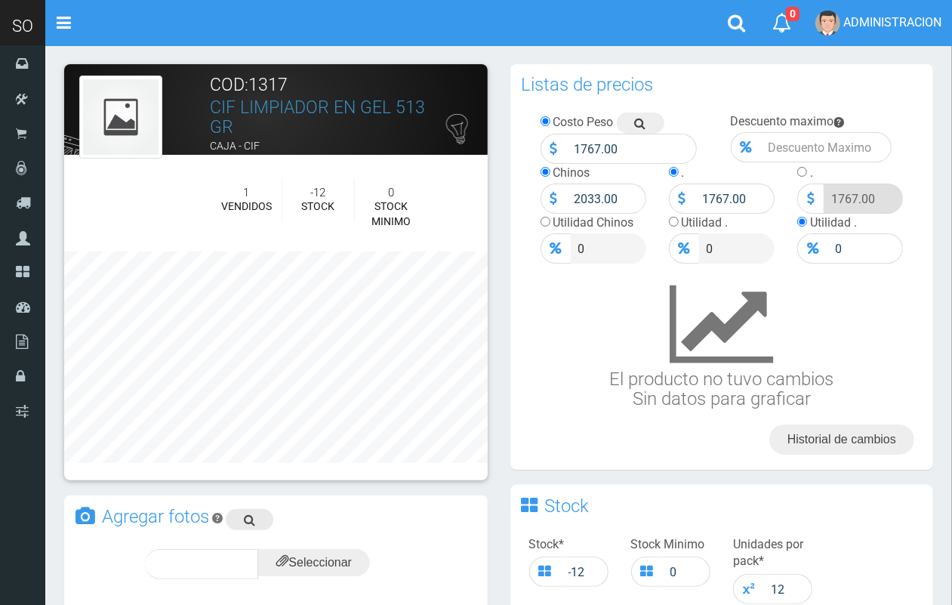
click at [243, 522] on link at bounding box center [250, 519] width 48 height 21
click at [330, 559] on input "file" at bounding box center [314, 562] width 112 height 27
click at [342, 553] on div "subir" at bounding box center [350, 564] width 75 height 30
click at [360, 568] on span "subir" at bounding box center [350, 563] width 39 height 13
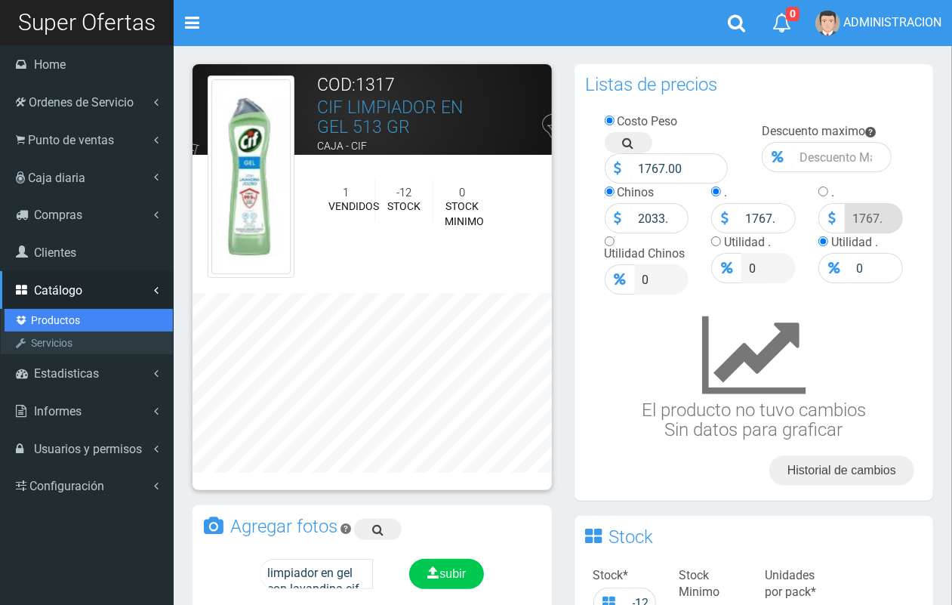
click at [54, 319] on link "Productos" at bounding box center [89, 320] width 168 height 23
